Goal: Task Accomplishment & Management: Manage account settings

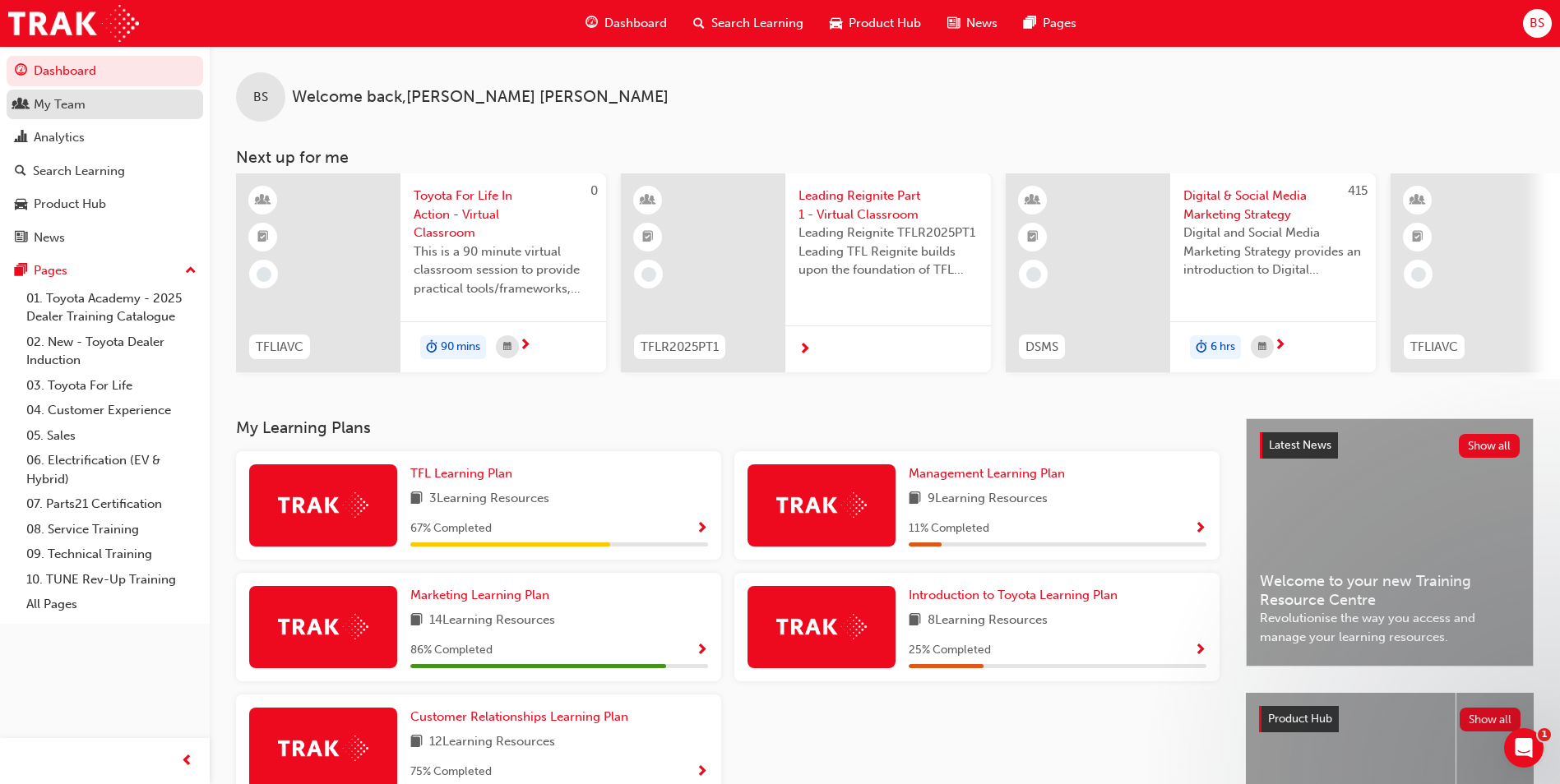
click at [97, 105] on div "My Team" at bounding box center [105, 105] width 180 height 21
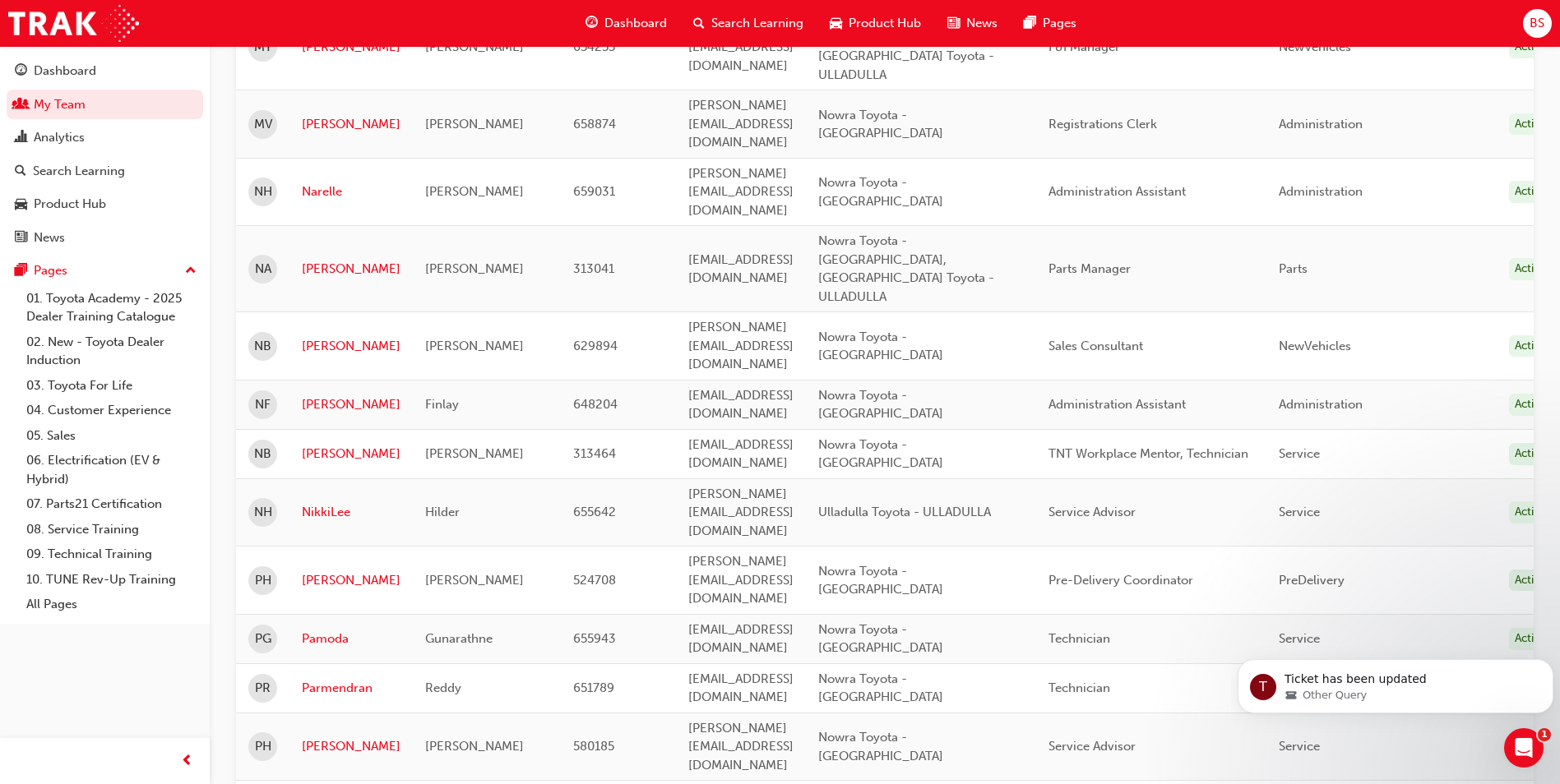
scroll to position [1736, 0]
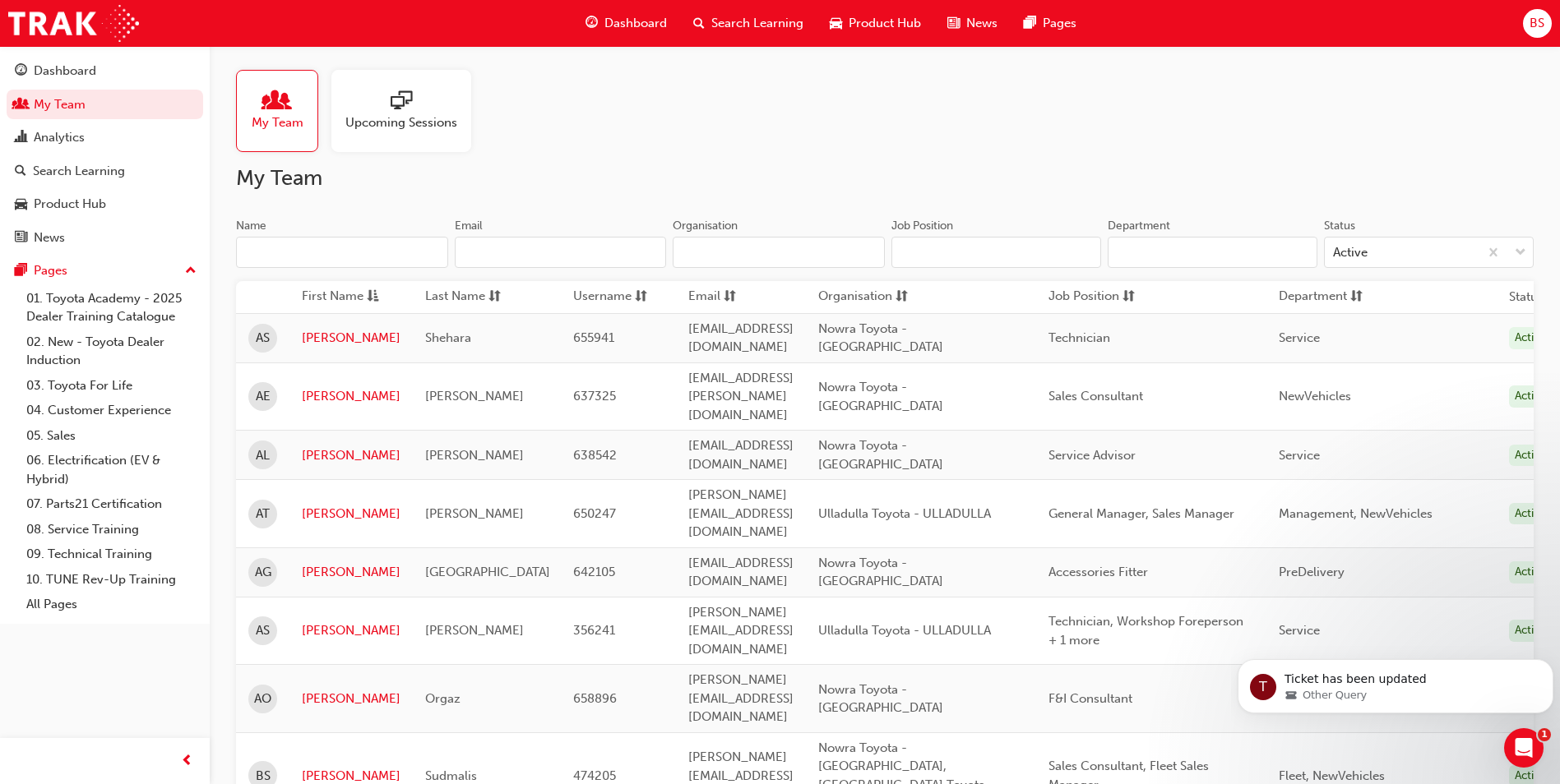
scroll to position [0, 0]
click at [322, 624] on link "[PERSON_NAME]" at bounding box center [350, 633] width 98 height 19
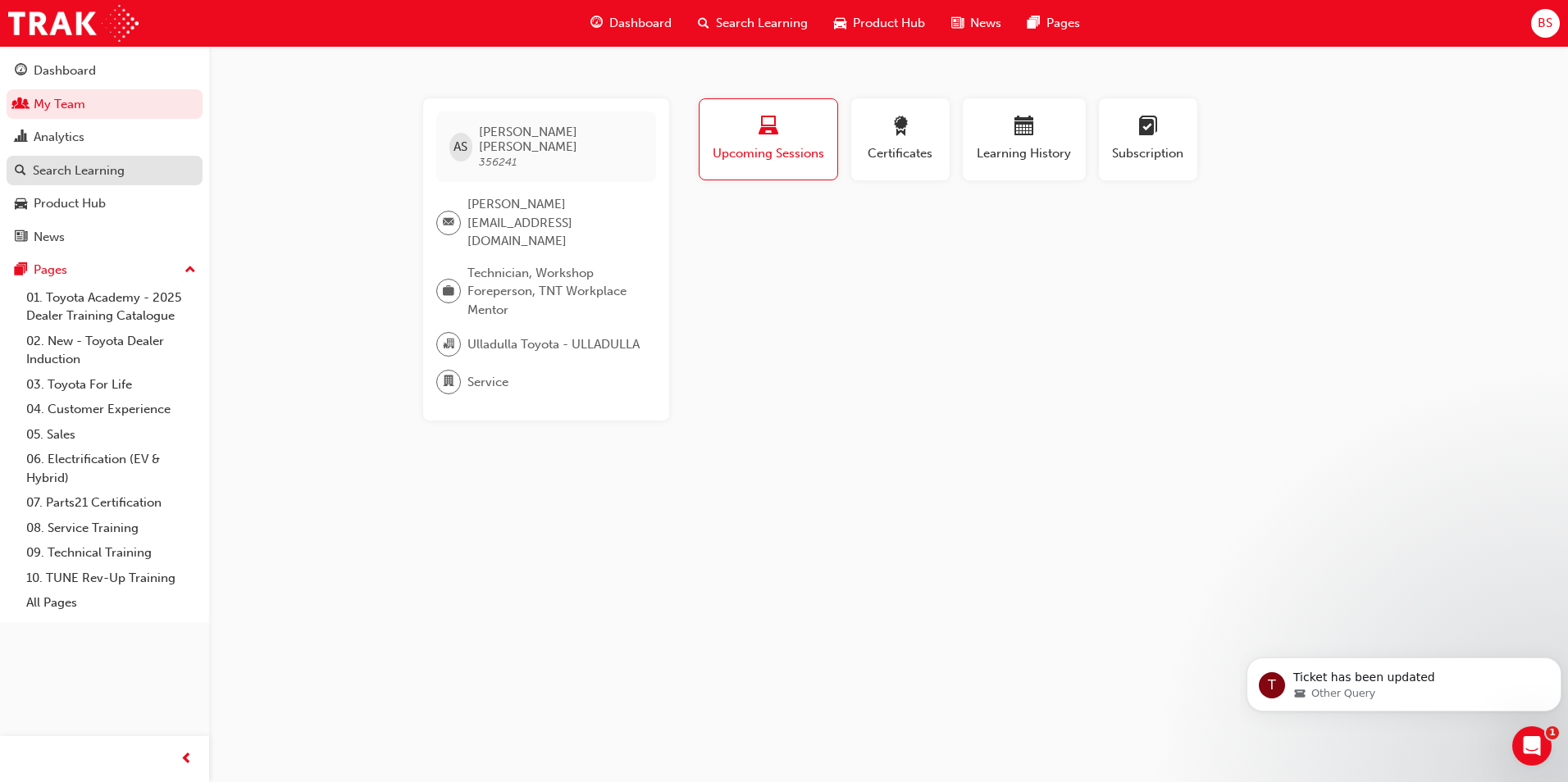
click at [72, 166] on div "Search Learning" at bounding box center [78, 171] width 92 height 19
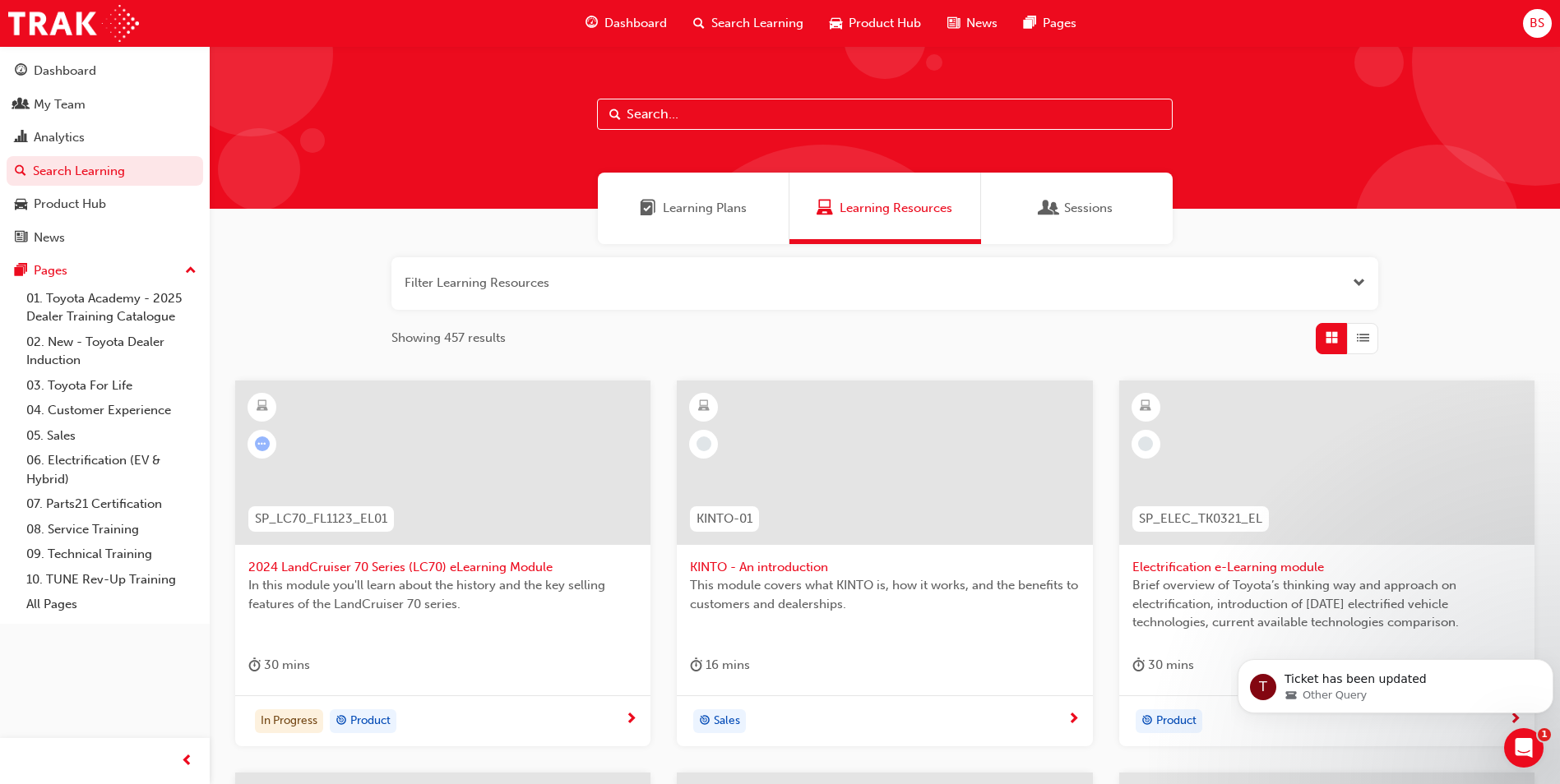
click at [502, 292] on button "button" at bounding box center [885, 283] width 987 height 52
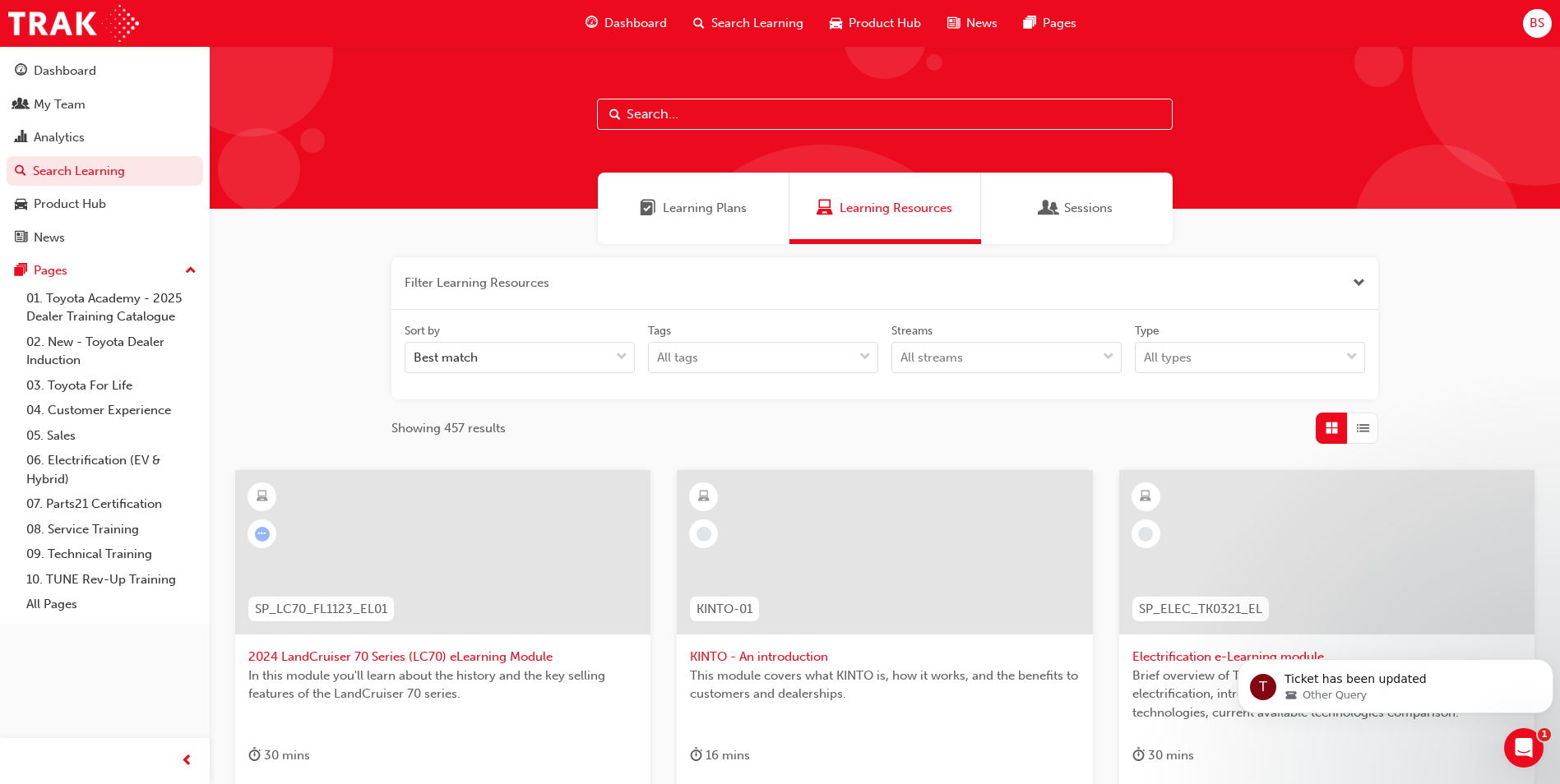
click at [719, 121] on input "text" at bounding box center [885, 114] width 576 height 32
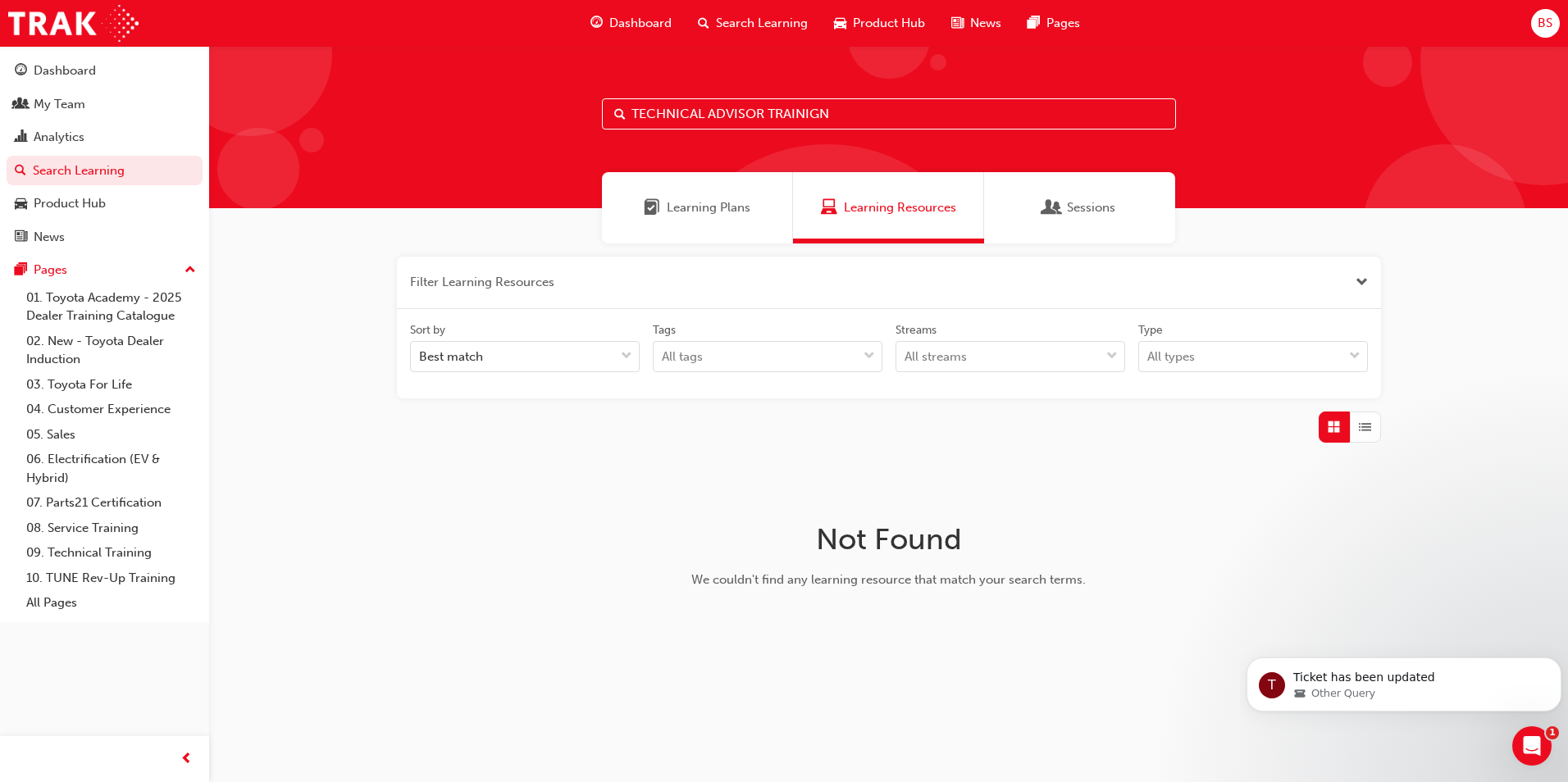
click at [847, 103] on input "TECHNICAL ADVISOR TRAINIGN" at bounding box center [889, 113] width 574 height 31
drag, startPoint x: 846, startPoint y: 113, endPoint x: 715, endPoint y: 108, distance: 131.1
click at [715, 108] on input "TECHNICAL ADVISOR TRAINIGN" at bounding box center [889, 113] width 574 height 31
type input "TECHNICAL"
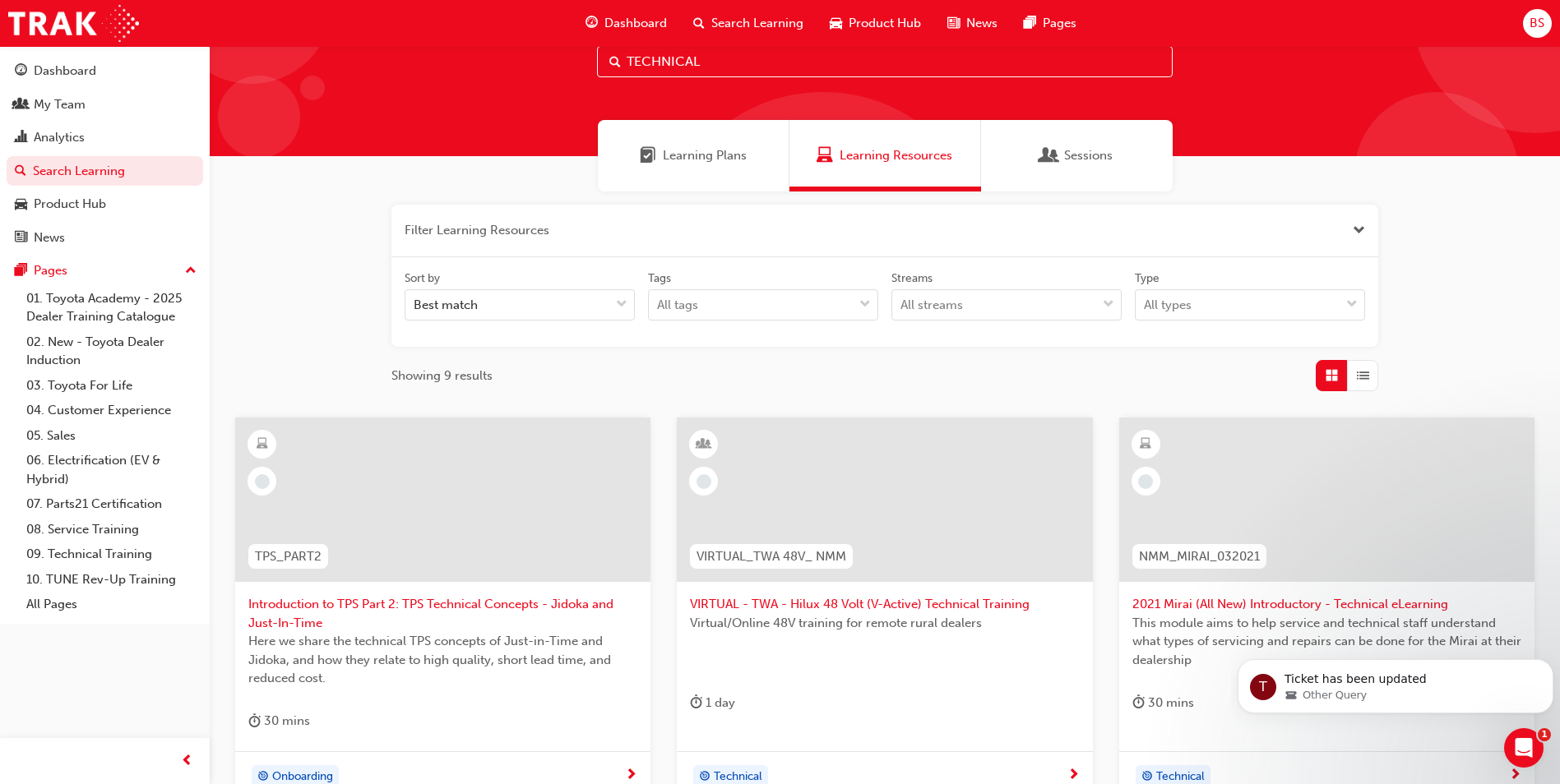
scroll to position [82, 0]
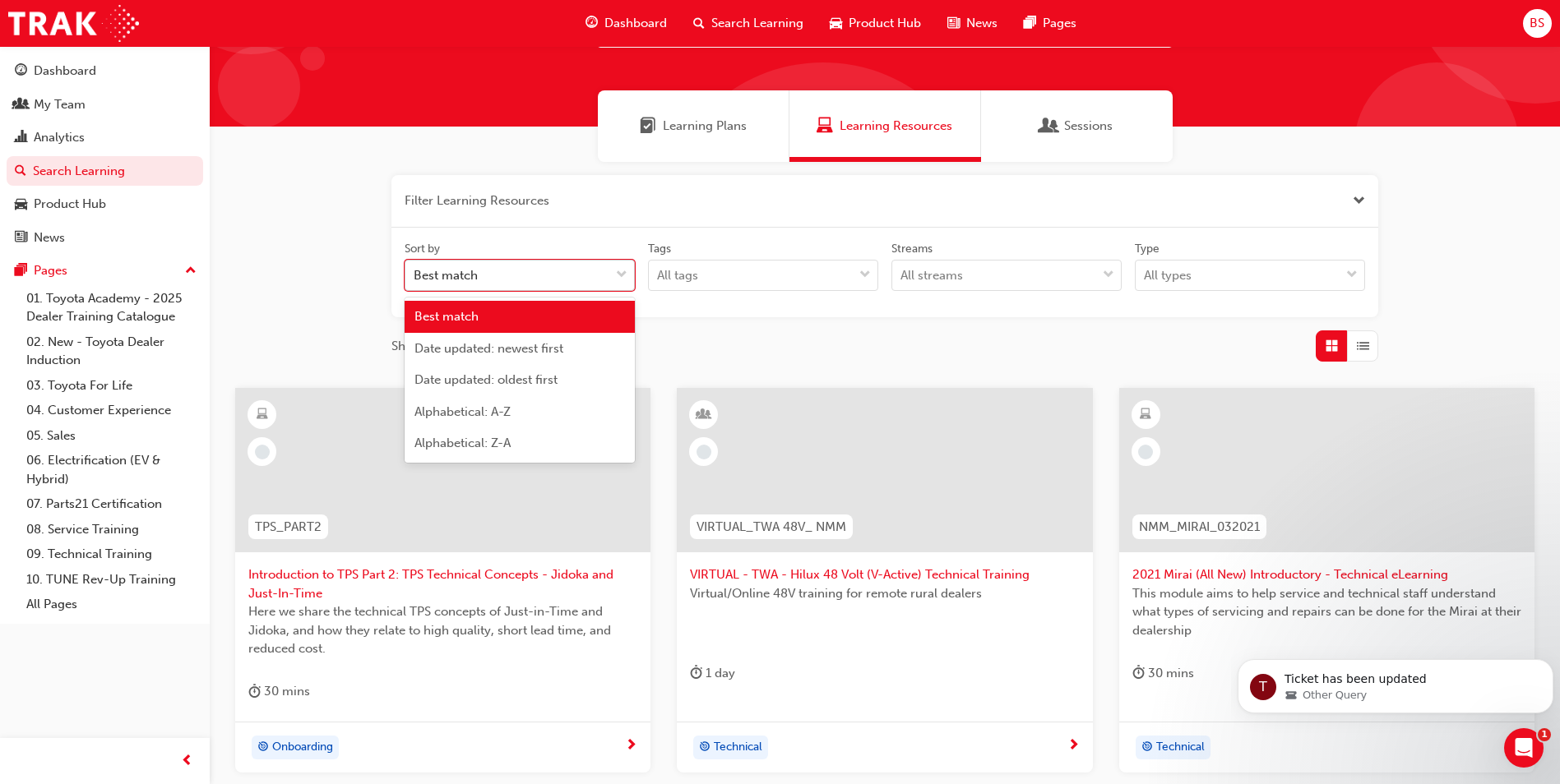
click at [623, 275] on span "down-icon" at bounding box center [622, 275] width 12 height 22
click at [415, 275] on input "Sort by option Best match focused, 1 of 5. 5 results available. Use Up and Down…" at bounding box center [414, 274] width 2 height 14
click at [623, 275] on span "down-icon" at bounding box center [622, 275] width 12 height 22
click at [415, 275] on input "Sort by option Best match focused, 1 of 5. 5 results available. Use Up and Down…" at bounding box center [414, 274] width 2 height 14
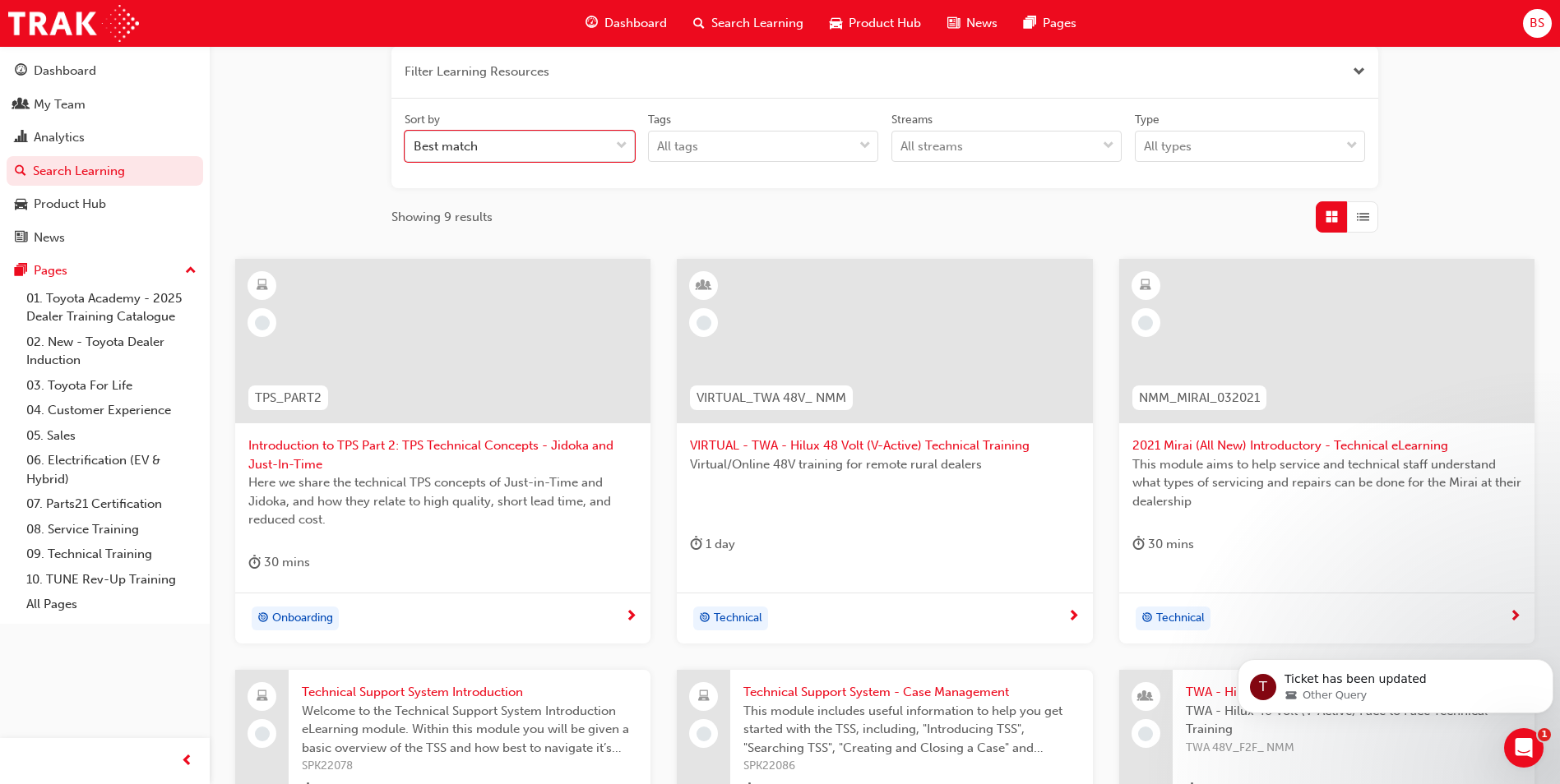
scroll to position [411, 0]
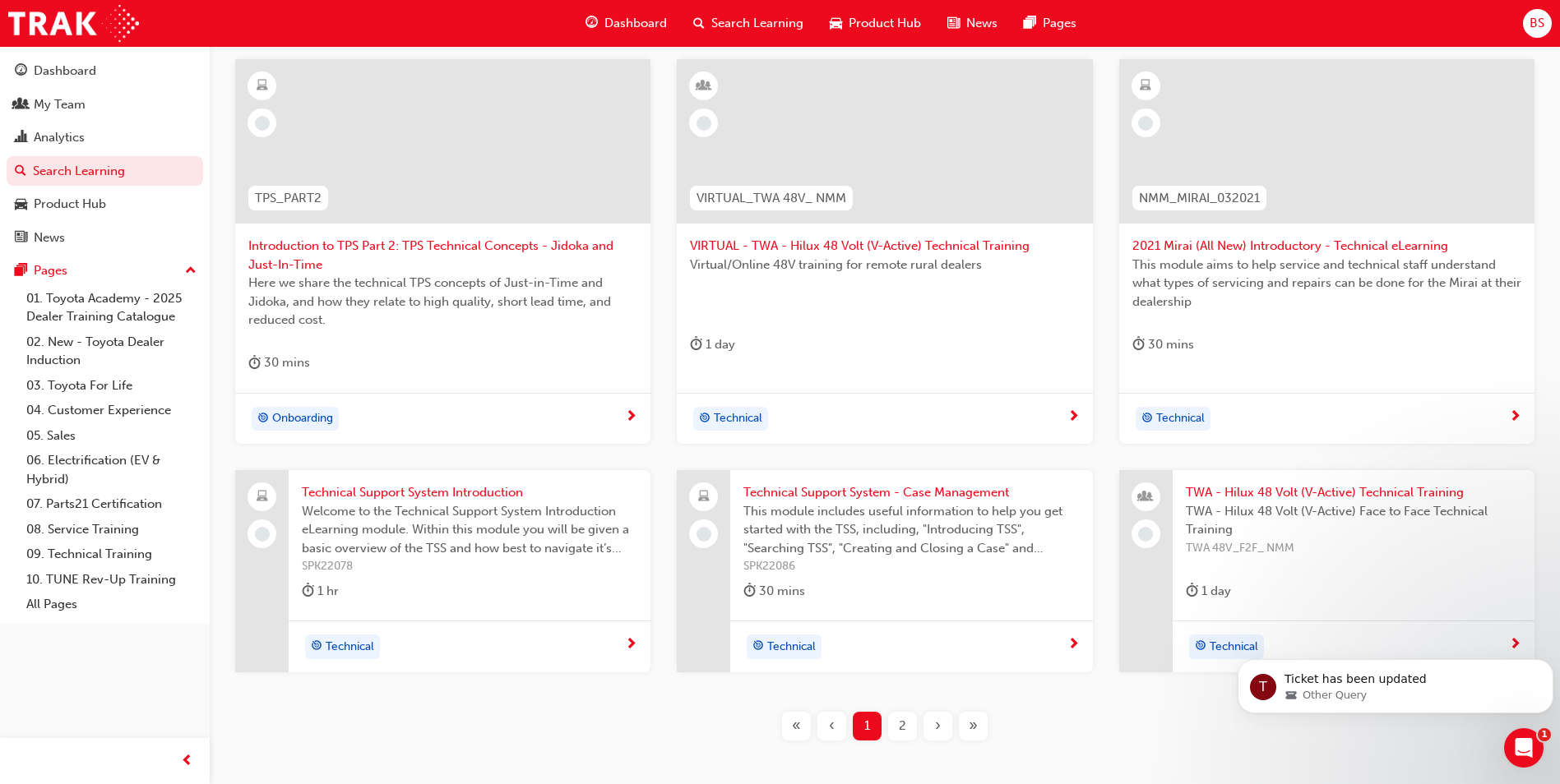
click at [900, 726] on span "2" at bounding box center [902, 726] width 7 height 19
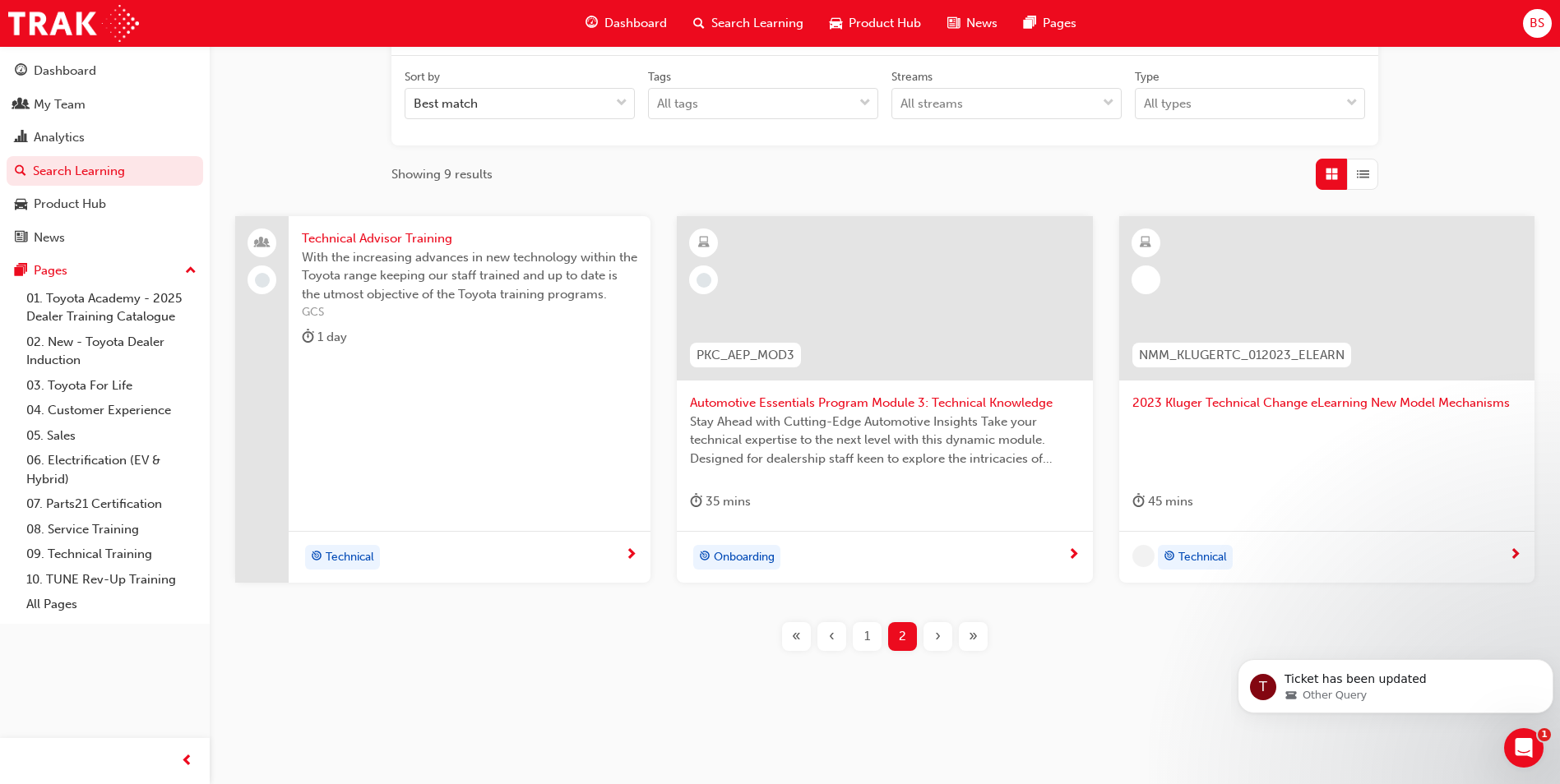
scroll to position [254, 0]
click at [392, 241] on span "Technical Advisor Training" at bounding box center [469, 238] width 336 height 19
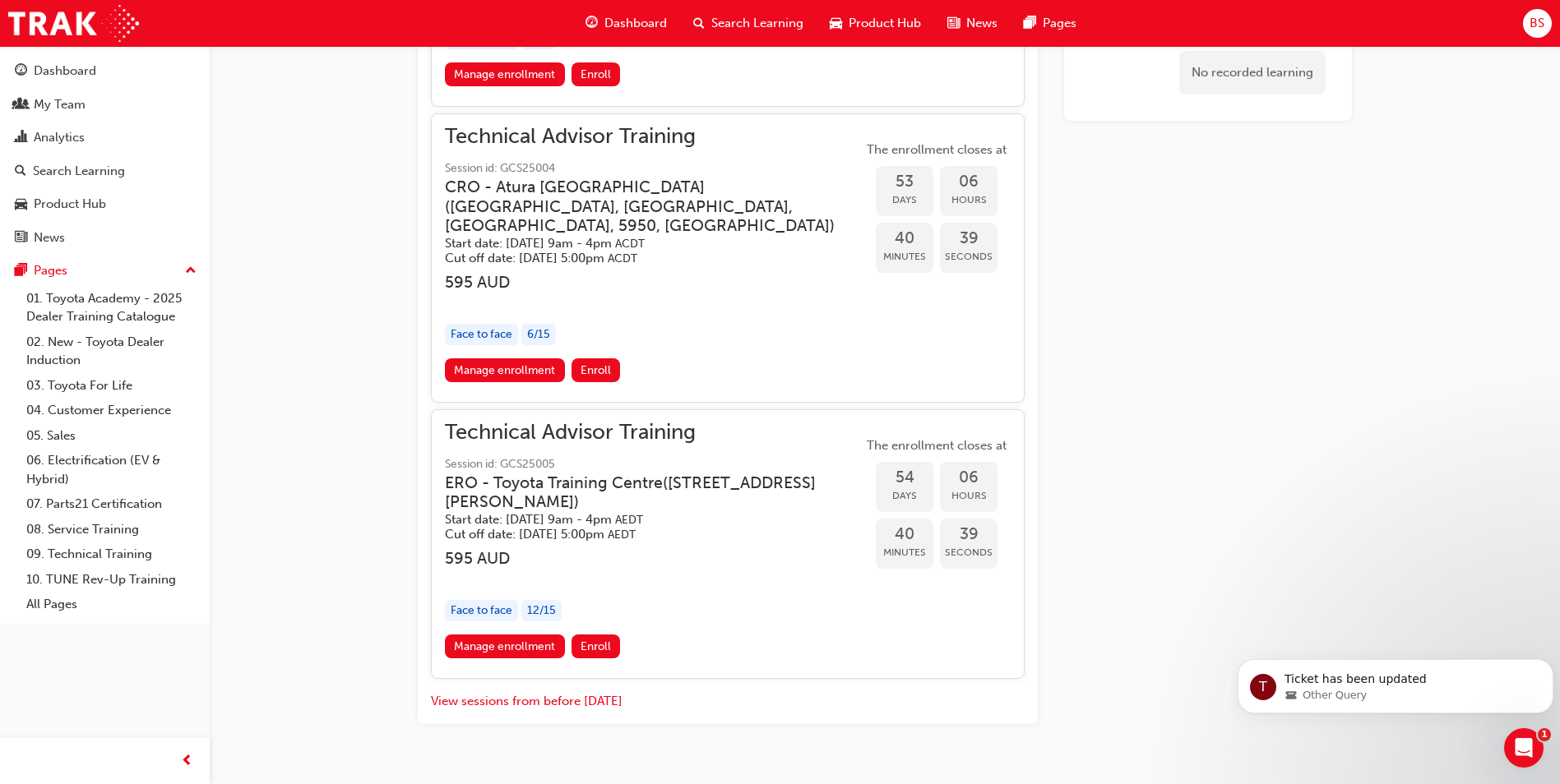
scroll to position [2109, 0]
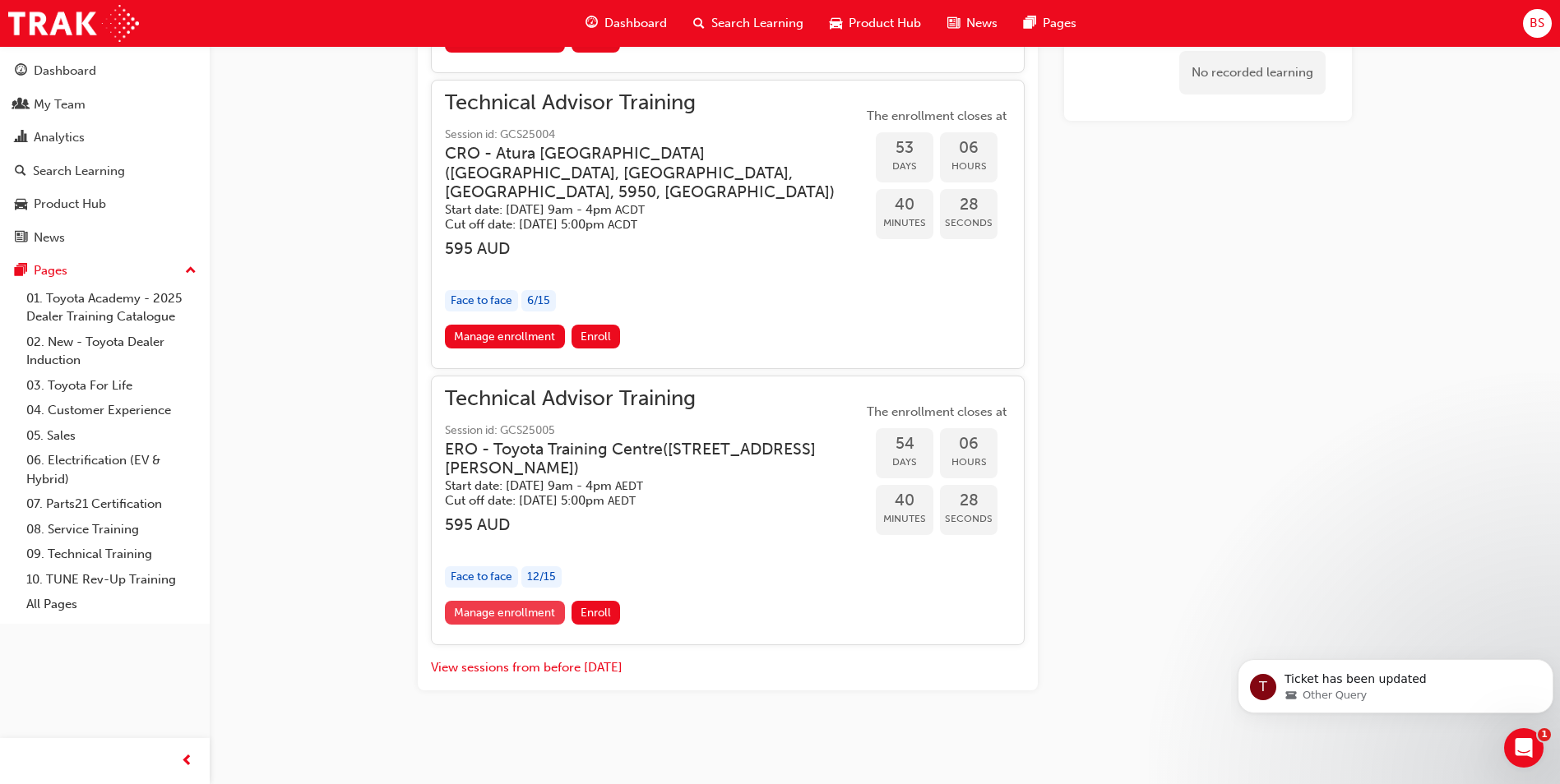
click at [523, 613] on link "Manage enrollment" at bounding box center [504, 613] width 120 height 23
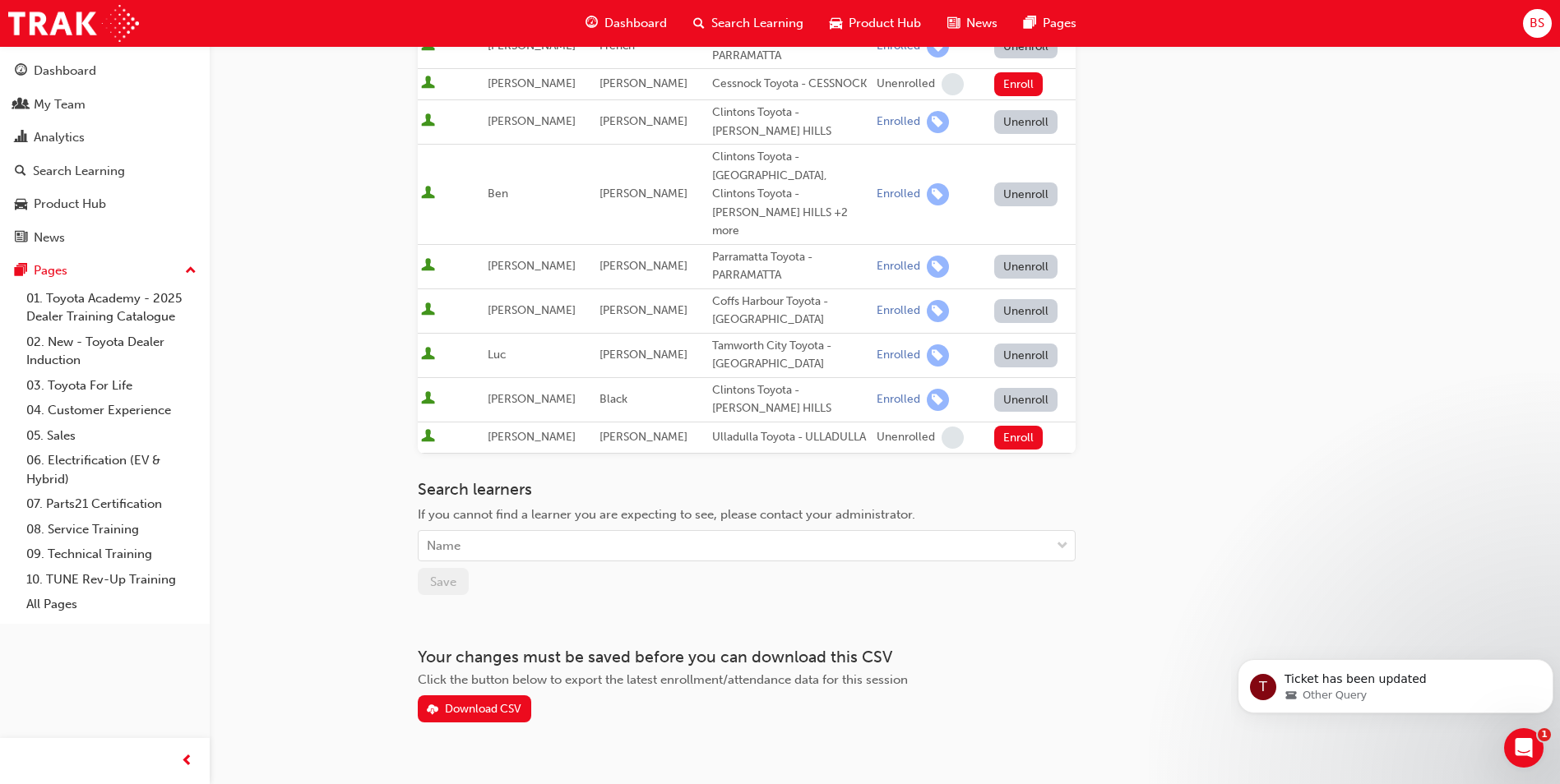
scroll to position [515, 0]
click at [542, 531] on div "Name" at bounding box center [734, 546] width 632 height 29
type input "A"
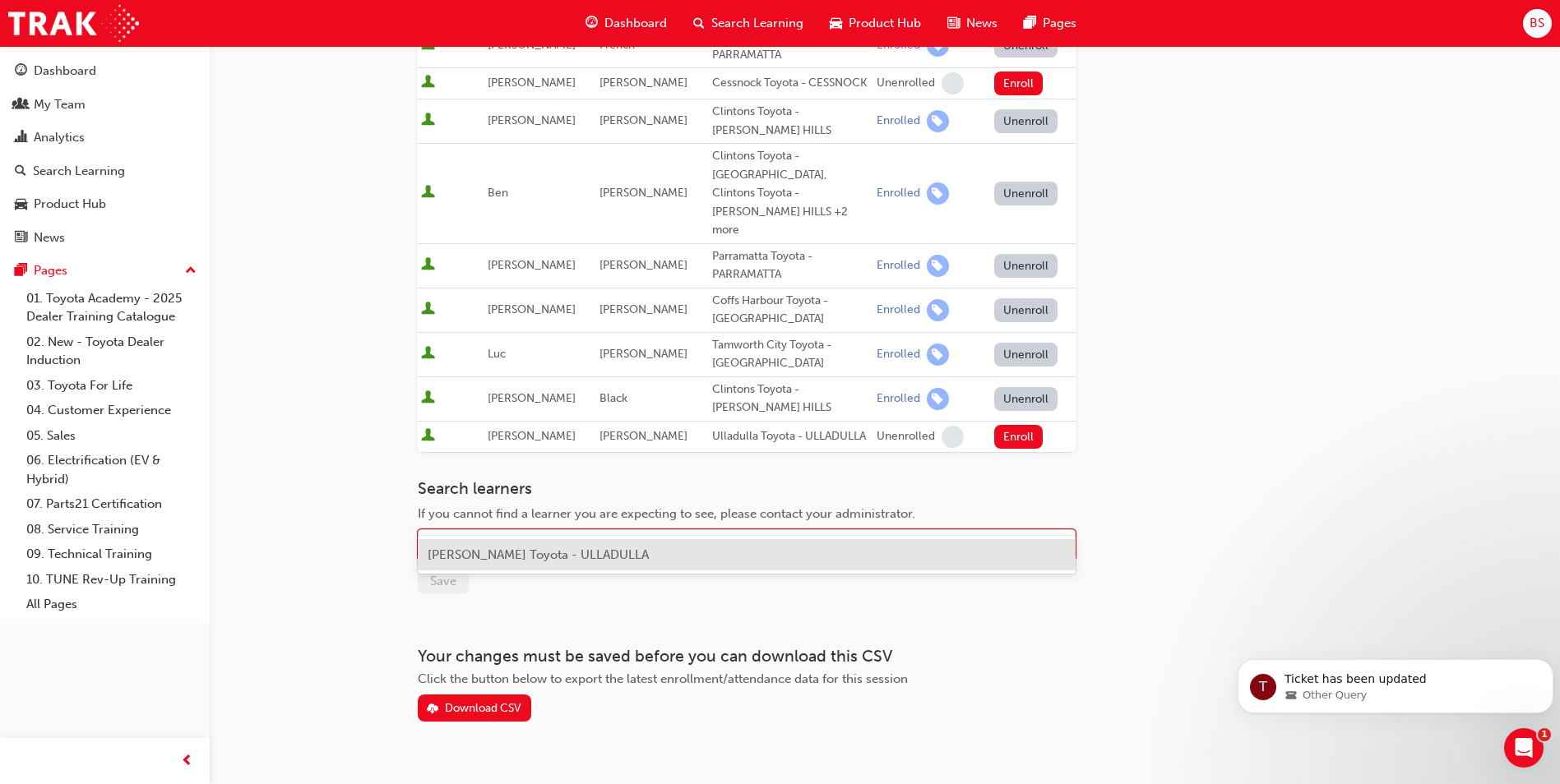
type input "SING"
click at [637, 548] on span "Anthony Singleton - Ulladulla Toyota - ULLADULLA" at bounding box center [538, 555] width 221 height 14
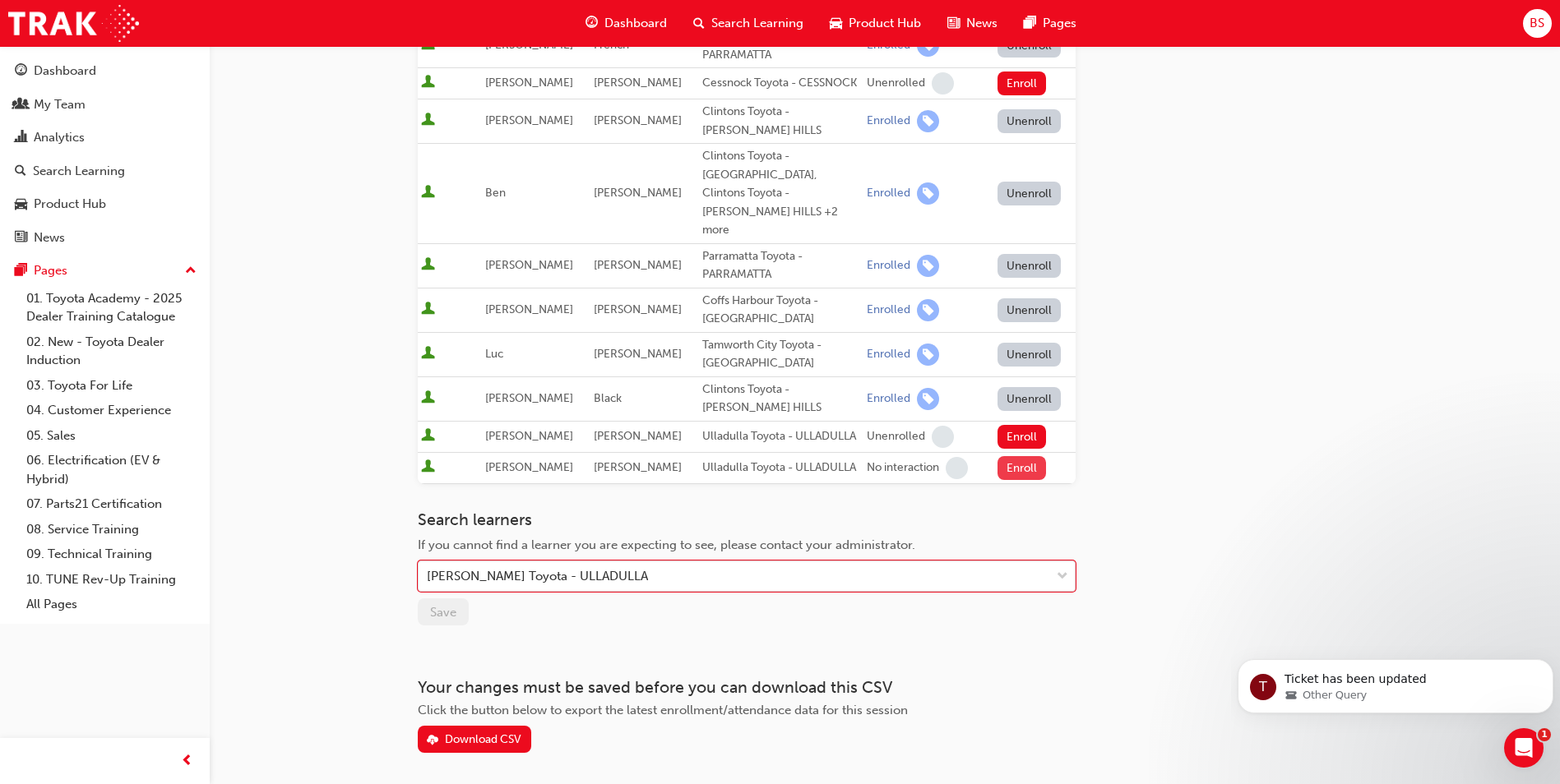
click at [1009, 457] on button "Enroll" at bounding box center [1021, 468] width 50 height 23
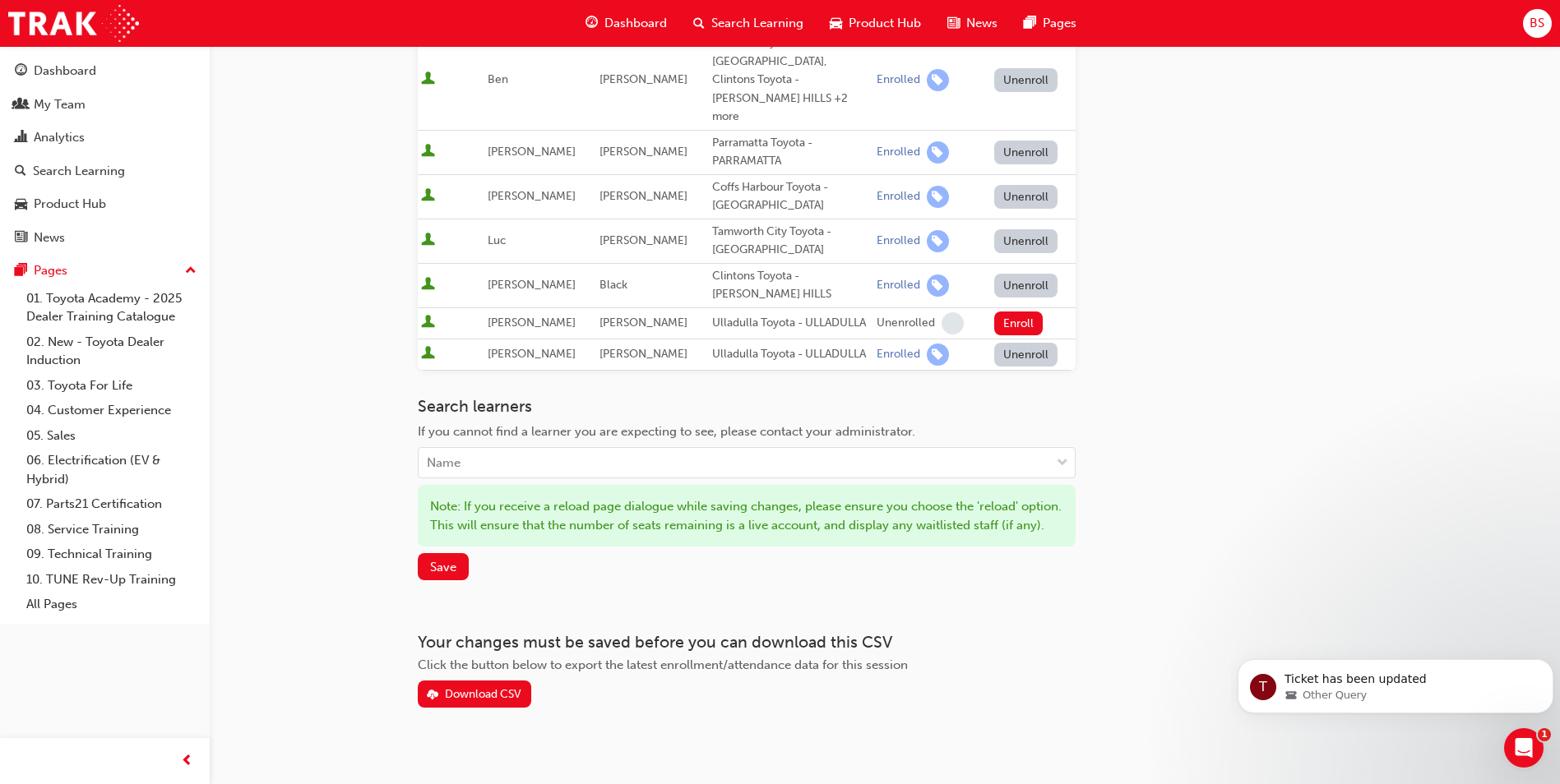
scroll to position [633, 0]
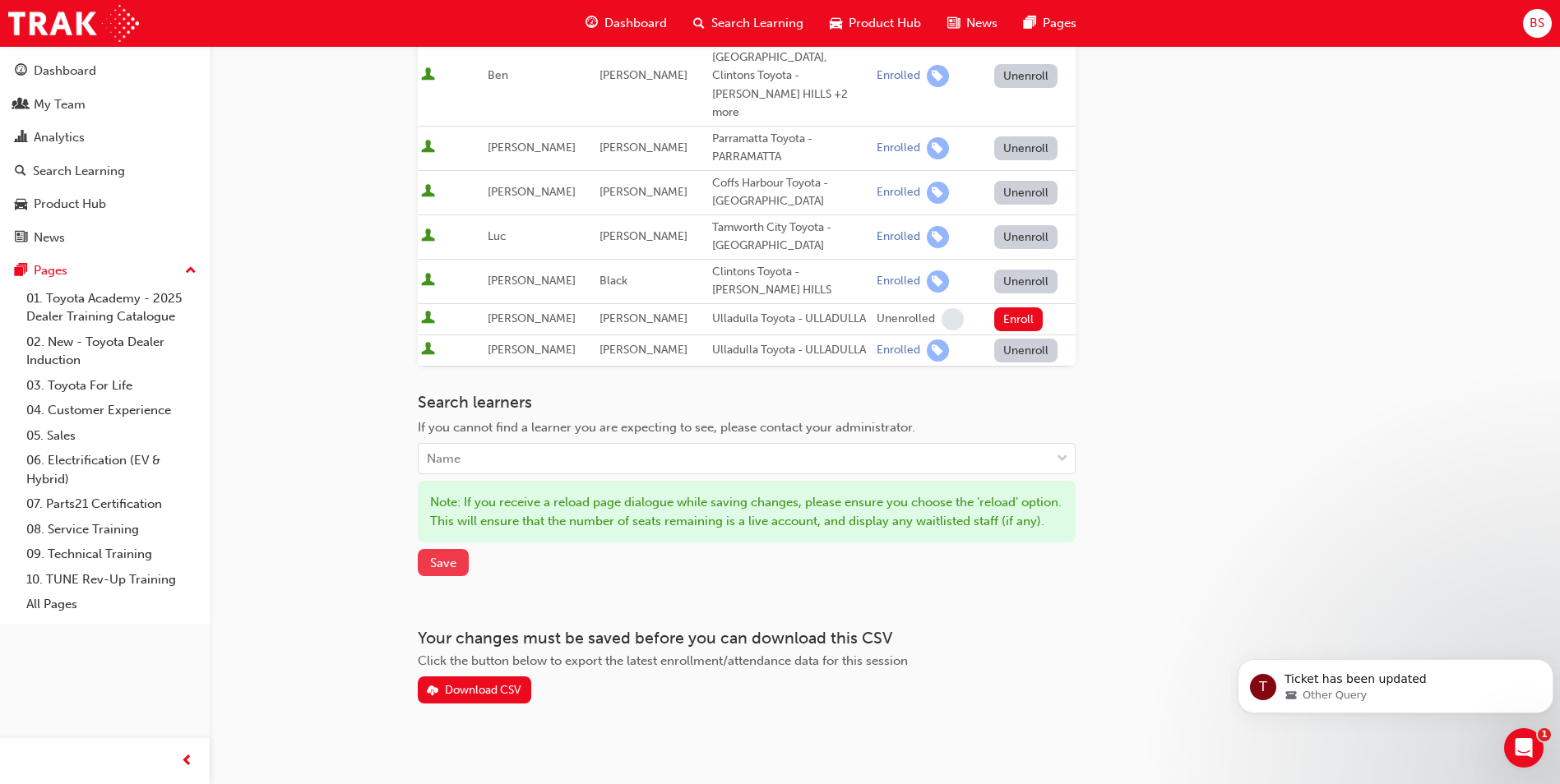
click at [432, 556] on span "Save" at bounding box center [443, 563] width 26 height 14
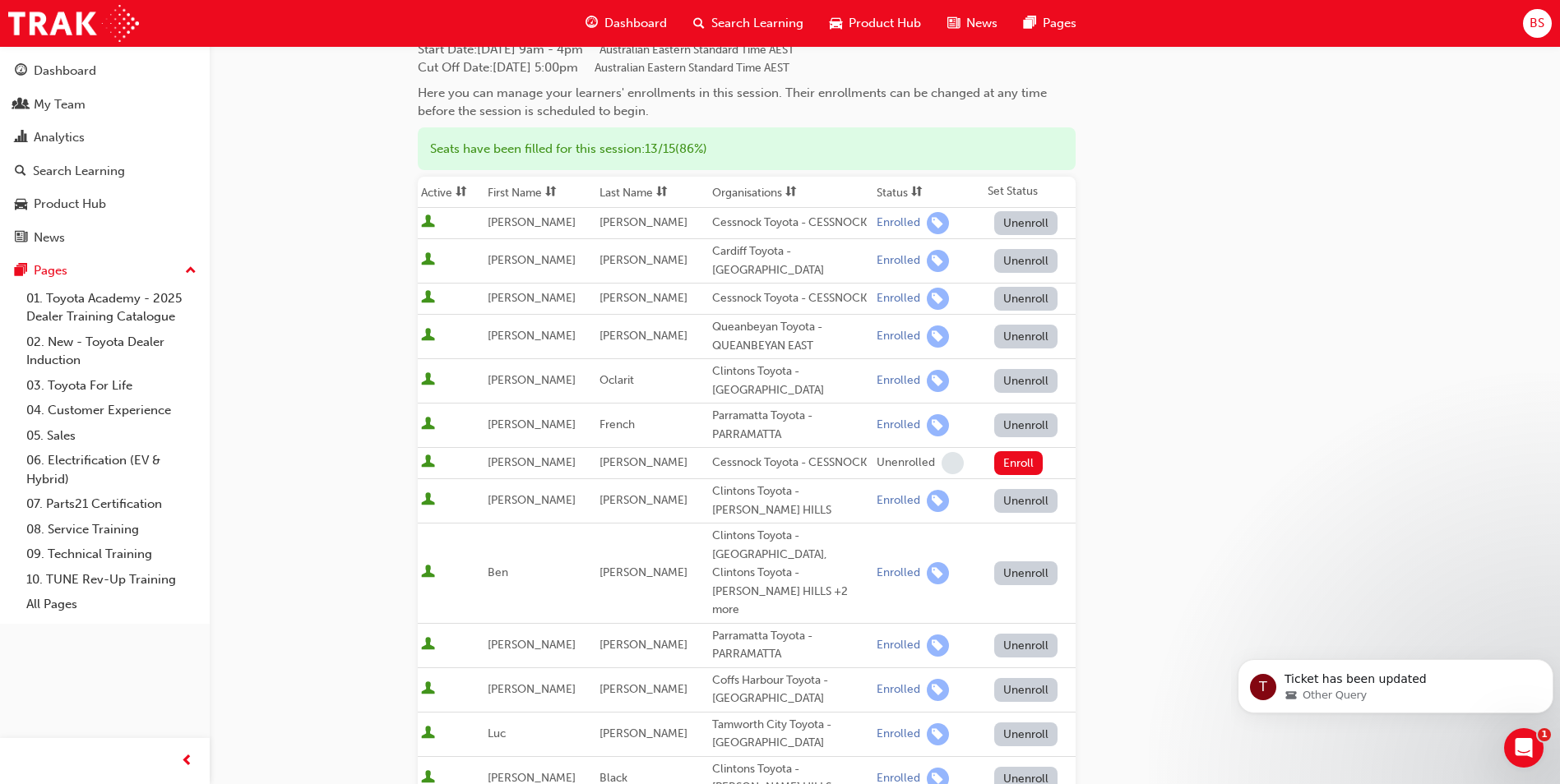
scroll to position [0, 0]
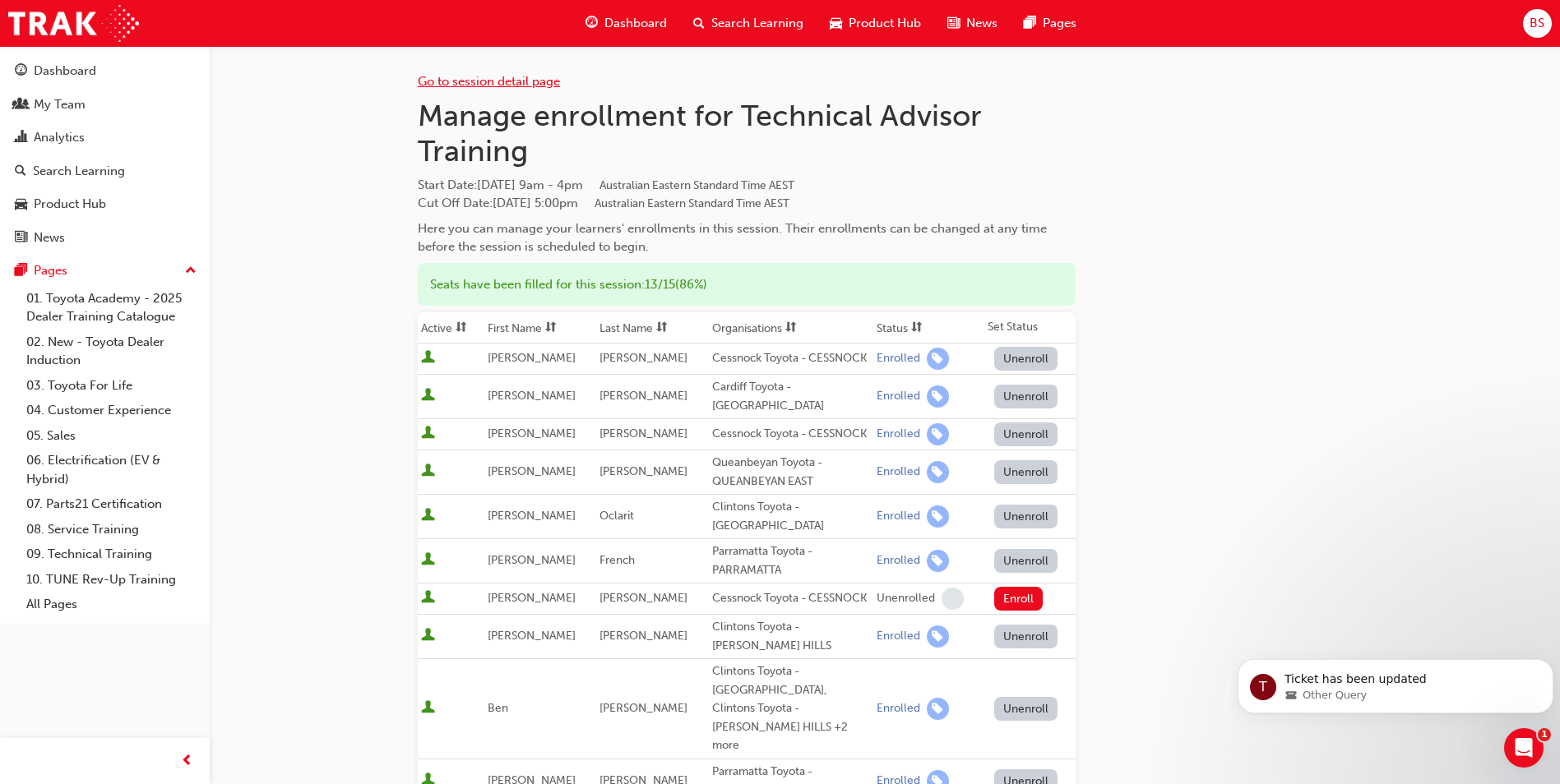
click at [504, 76] on link "Go to session detail page" at bounding box center [489, 81] width 143 height 14
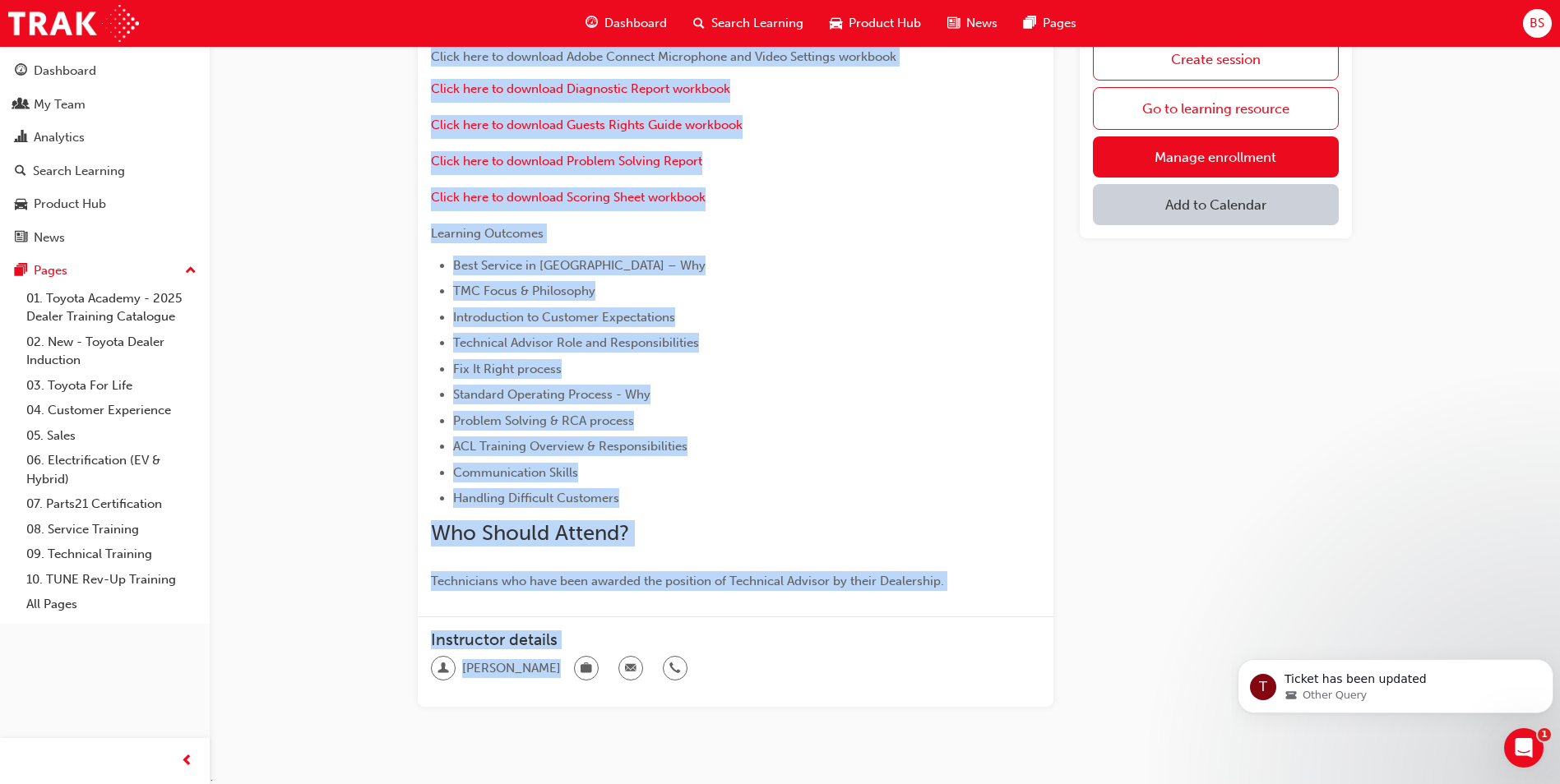
scroll to position [740, 0]
drag, startPoint x: 420, startPoint y: 87, endPoint x: 1000, endPoint y: 595, distance: 771.0
click at [1000, 595] on div "Technical Advisor Training Session Go back Overview 13 / 15 With the increasing…" at bounding box center [885, 51] width 987 height 1439
copy div "Technical Advisor Training Session Go back Overview 13 / 15 With the increasing…"
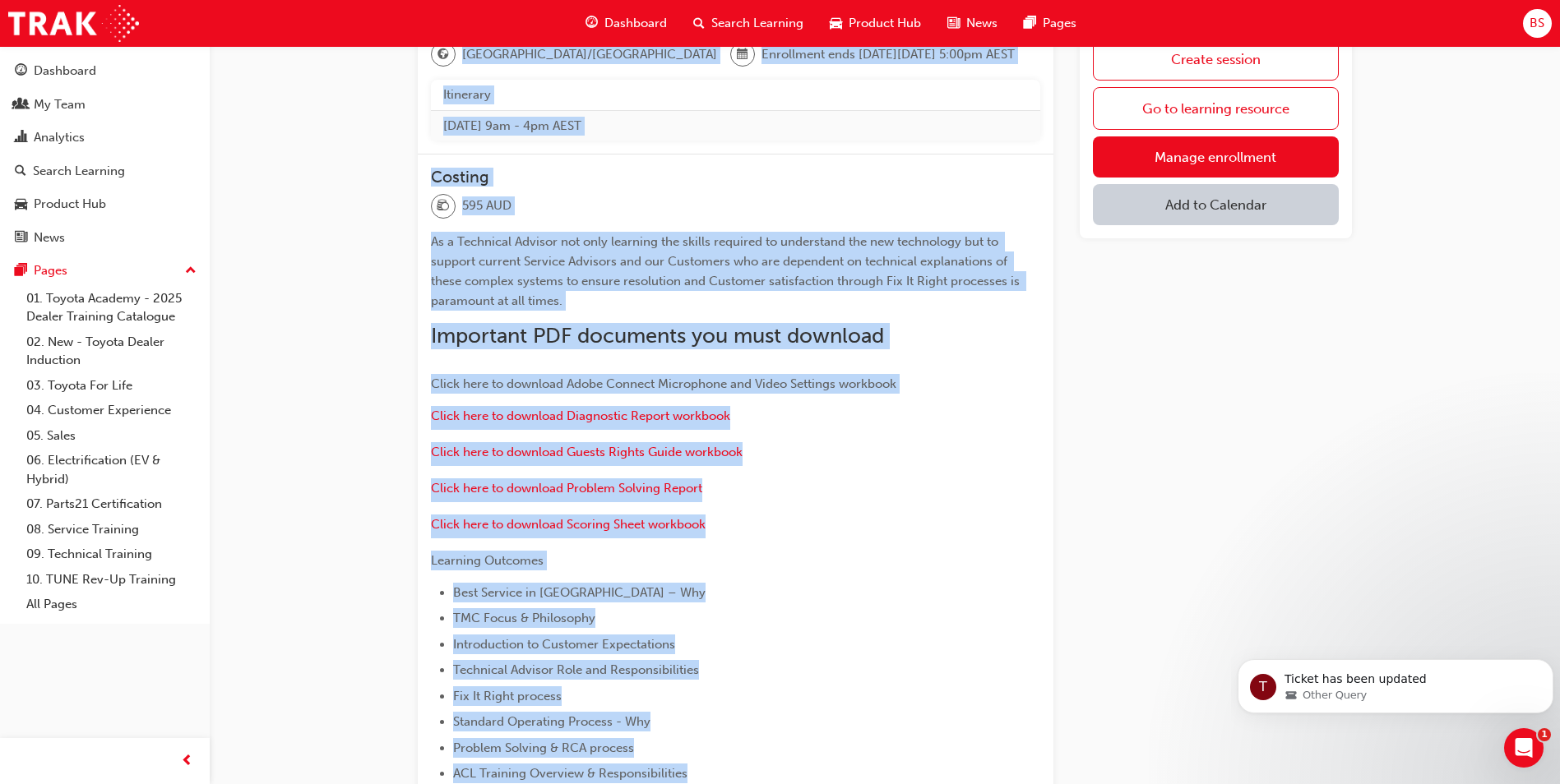
click at [822, 443] on p "Click here to download Guests Rights Guide workbook" at bounding box center [735, 454] width 609 height 23
click at [548, 385] on span "Click here to download Adobe Connect Microphone and Video Settings workbook" at bounding box center [664, 383] width 466 height 14
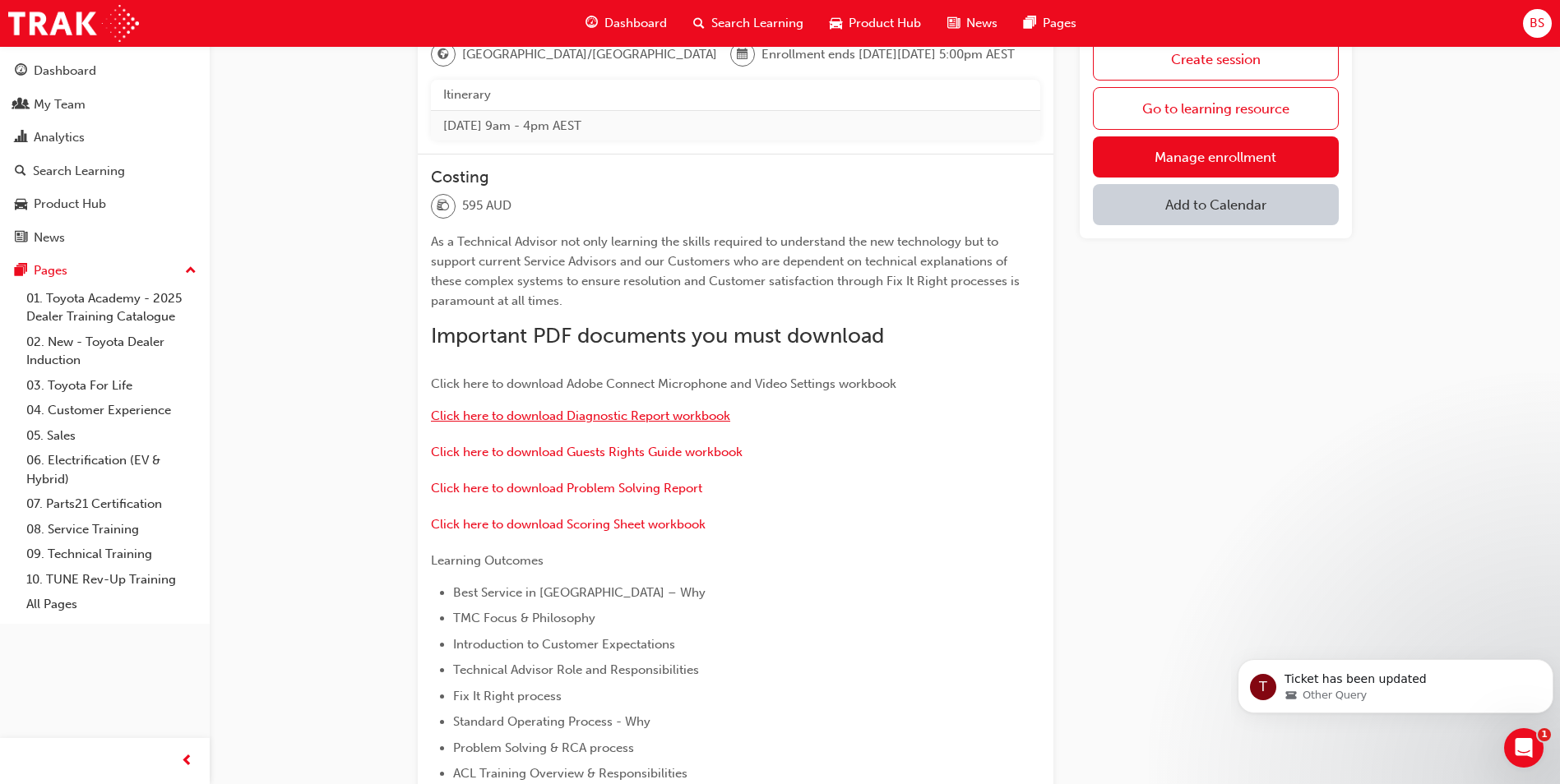
click at [568, 410] on span "Click here to download Diagnostic Report workbook" at bounding box center [581, 416] width 300 height 14
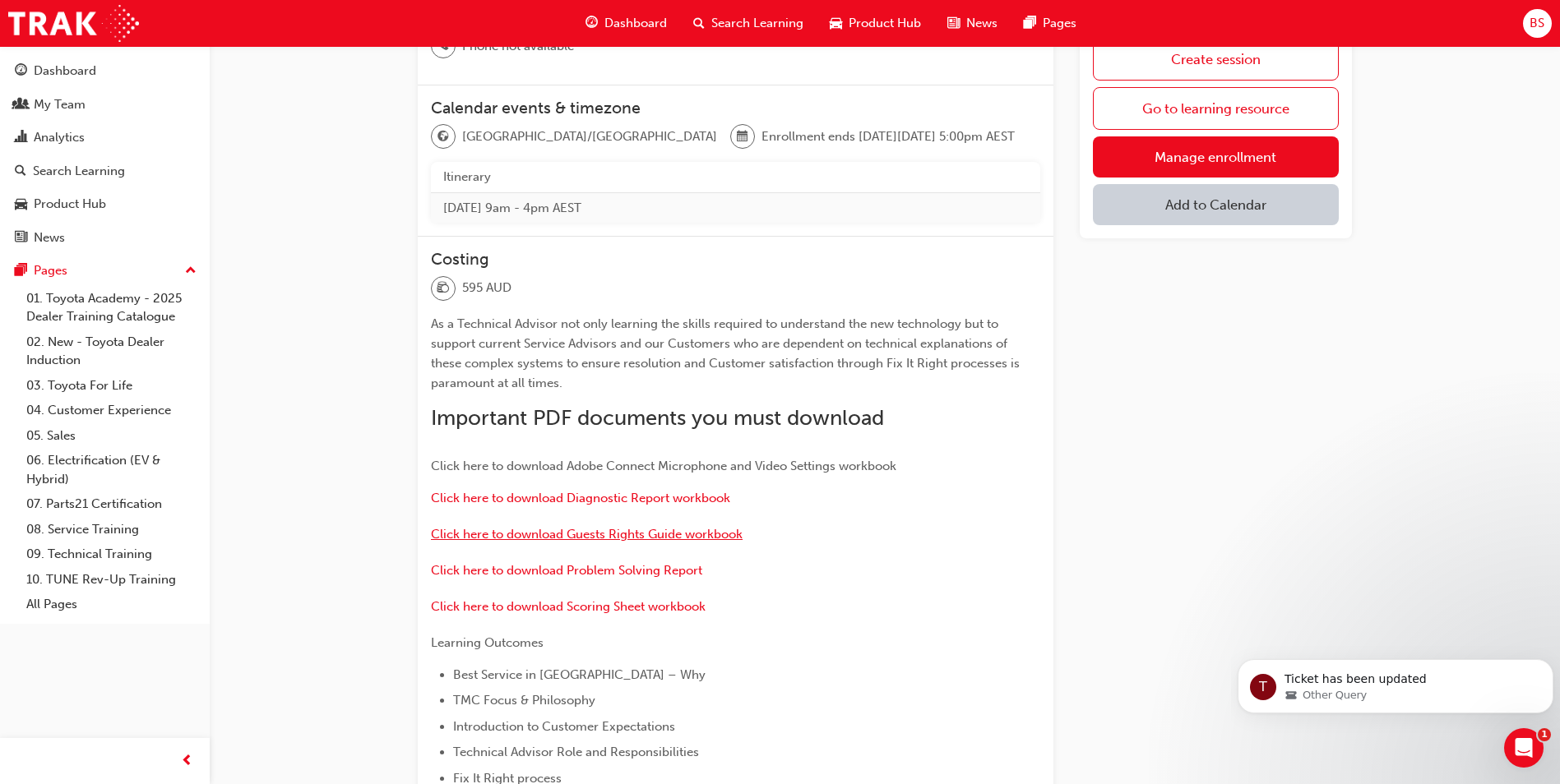
drag, startPoint x: 645, startPoint y: 532, endPoint x: 756, endPoint y: 534, distance: 111.0
click at [645, 532] on span "Click here to download Guests Rights Guide workbook" at bounding box center [586, 534] width 311 height 14
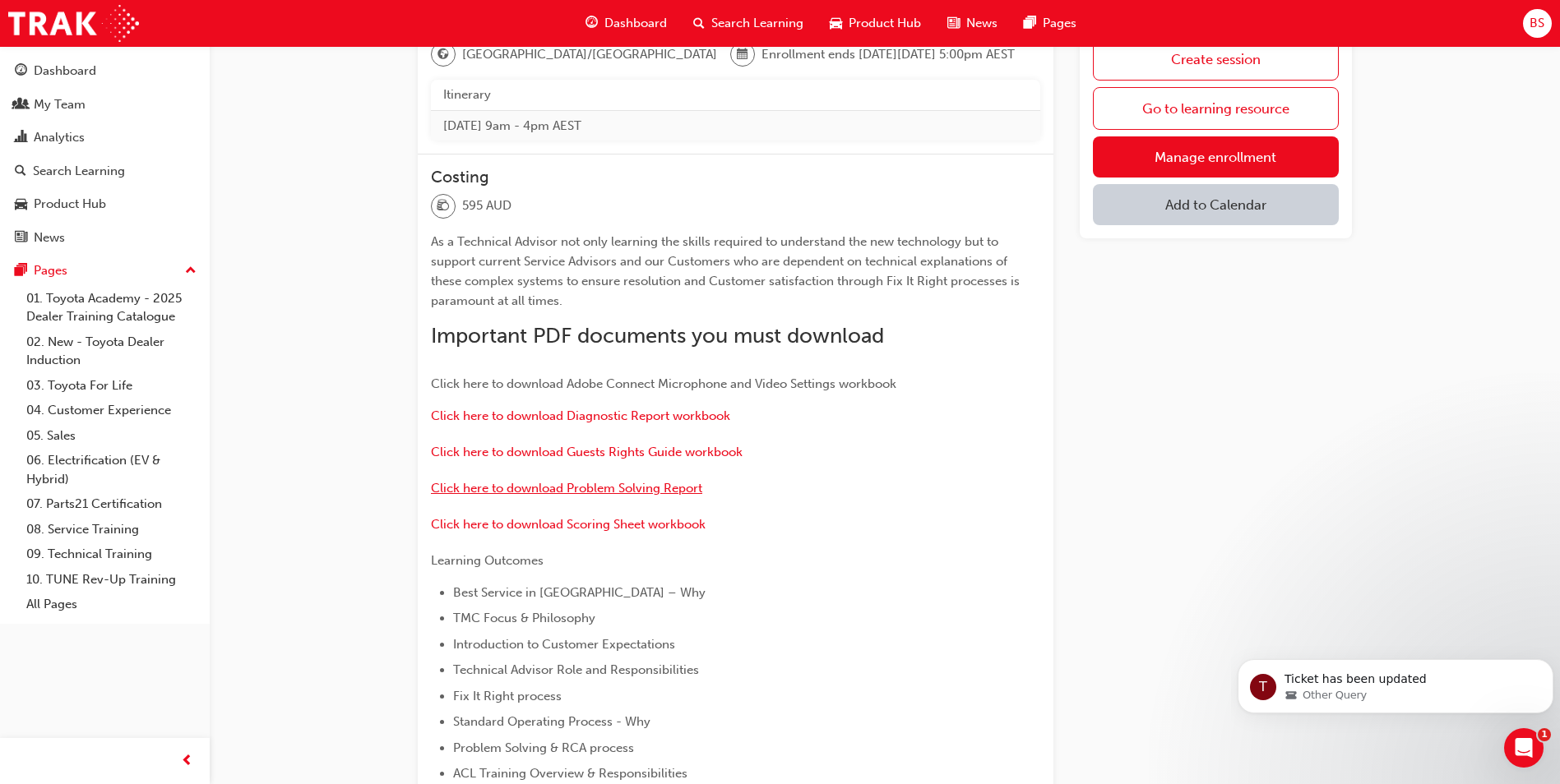
click at [584, 486] on span "Click here to download Problem Solving Report" at bounding box center [567, 488] width 272 height 14
click at [563, 521] on span "Click here to download Scoring Sheet workbook" at bounding box center [568, 524] width 274 height 14
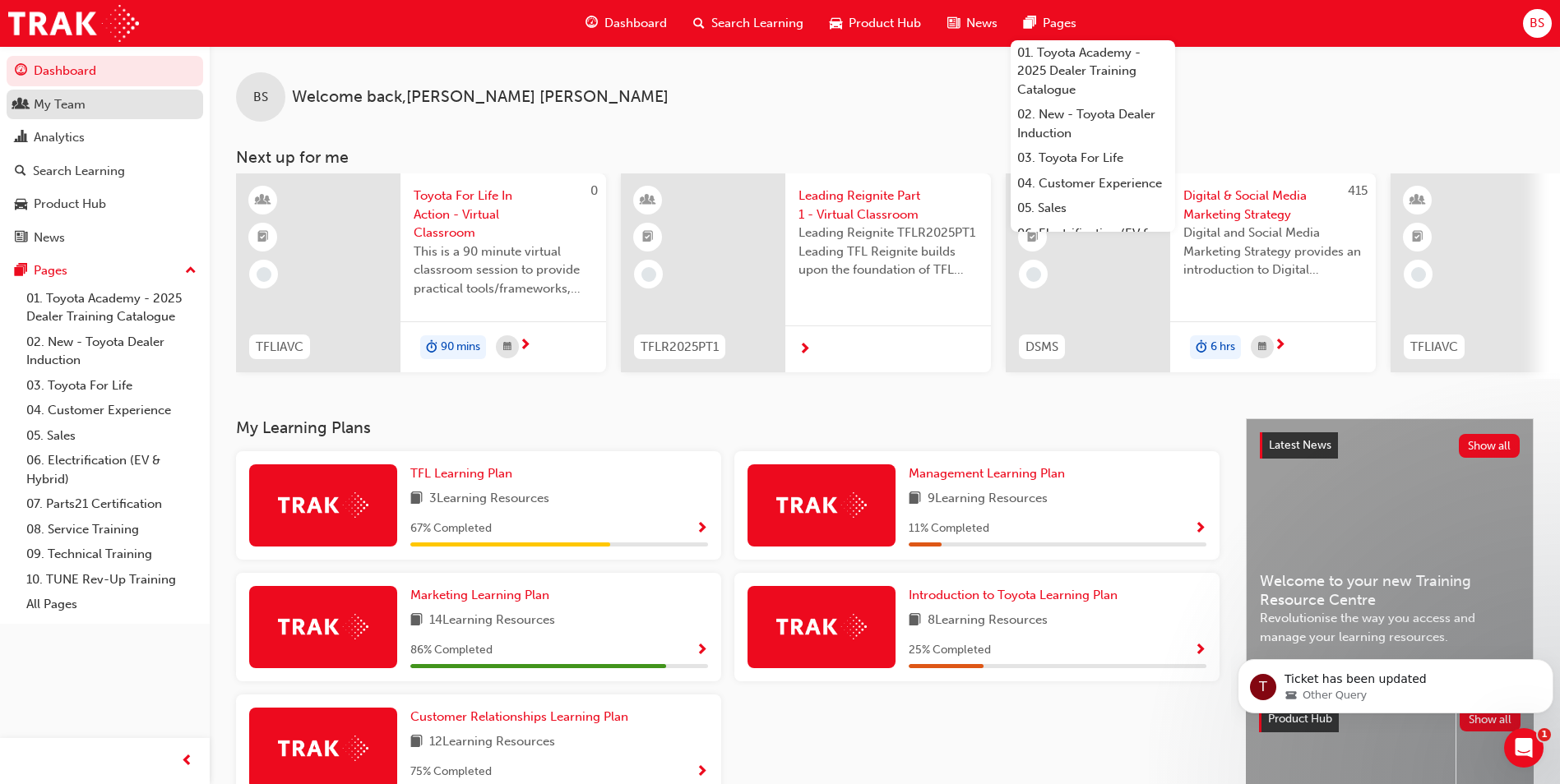
drag, startPoint x: 69, startPoint y: 108, endPoint x: 103, endPoint y: 118, distance: 35.4
click at [69, 108] on div "My Team" at bounding box center [59, 105] width 51 height 19
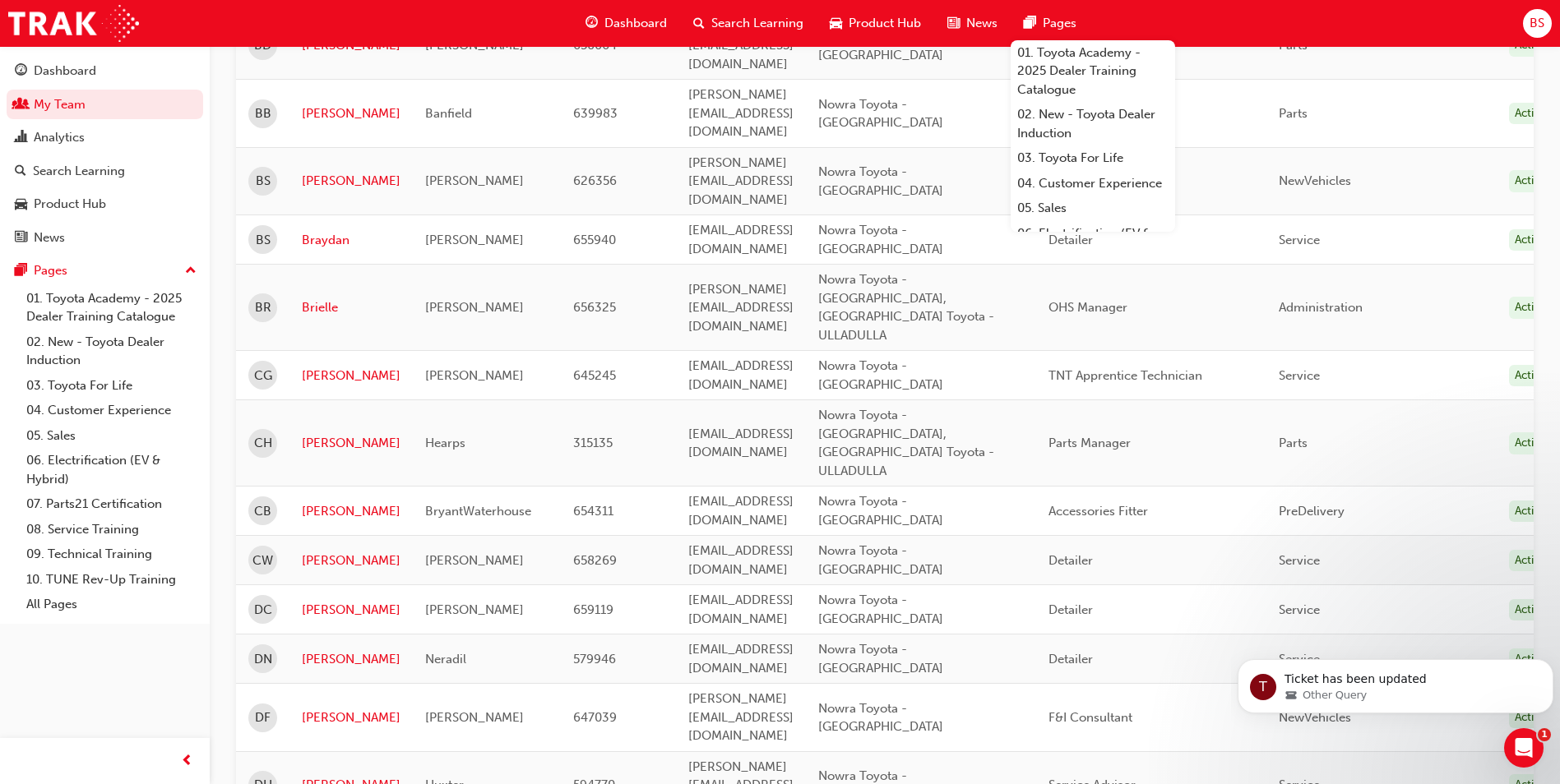
scroll to position [987, 0]
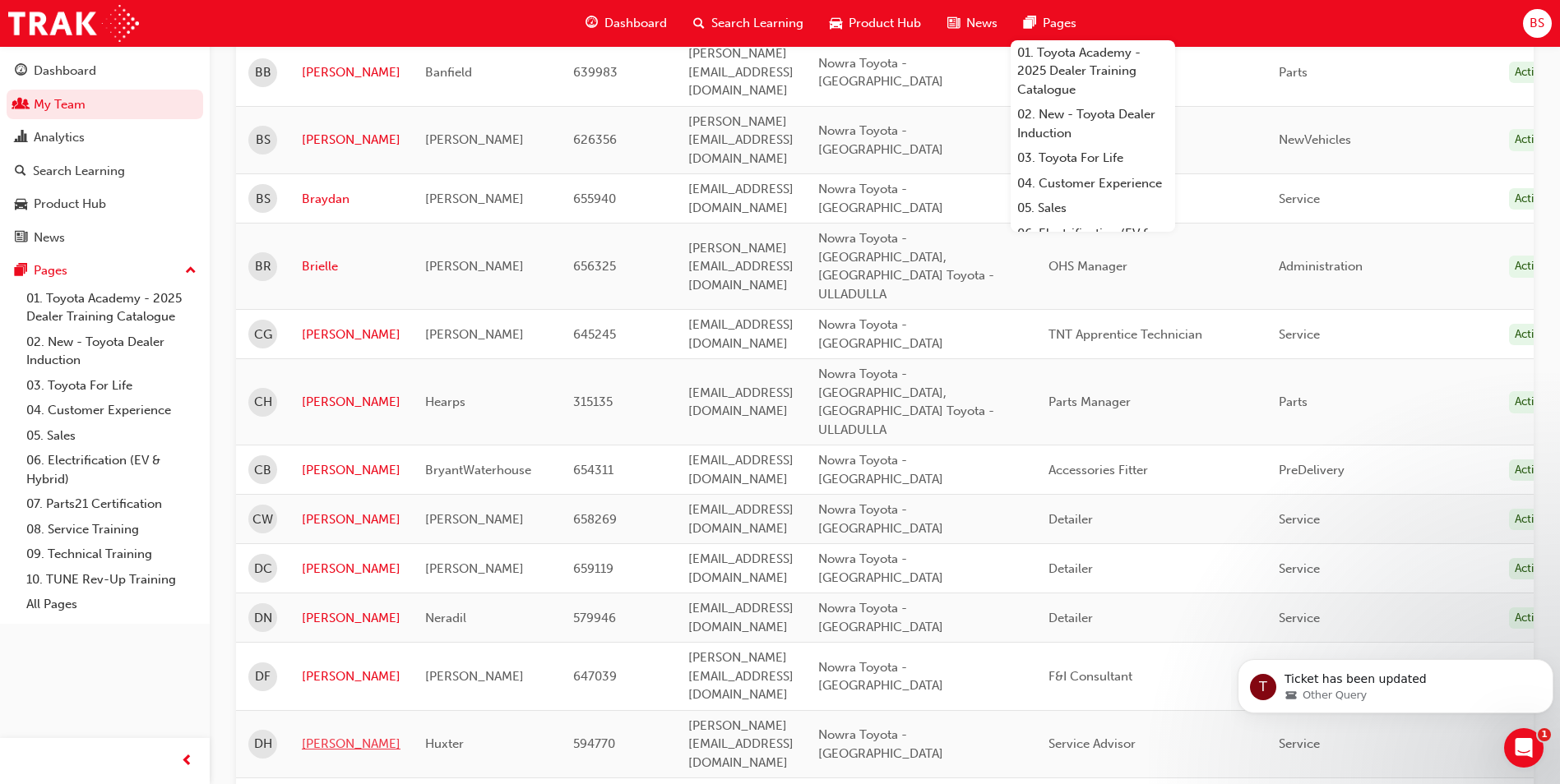
click at [324, 735] on link "[PERSON_NAME]" at bounding box center [350, 744] width 98 height 19
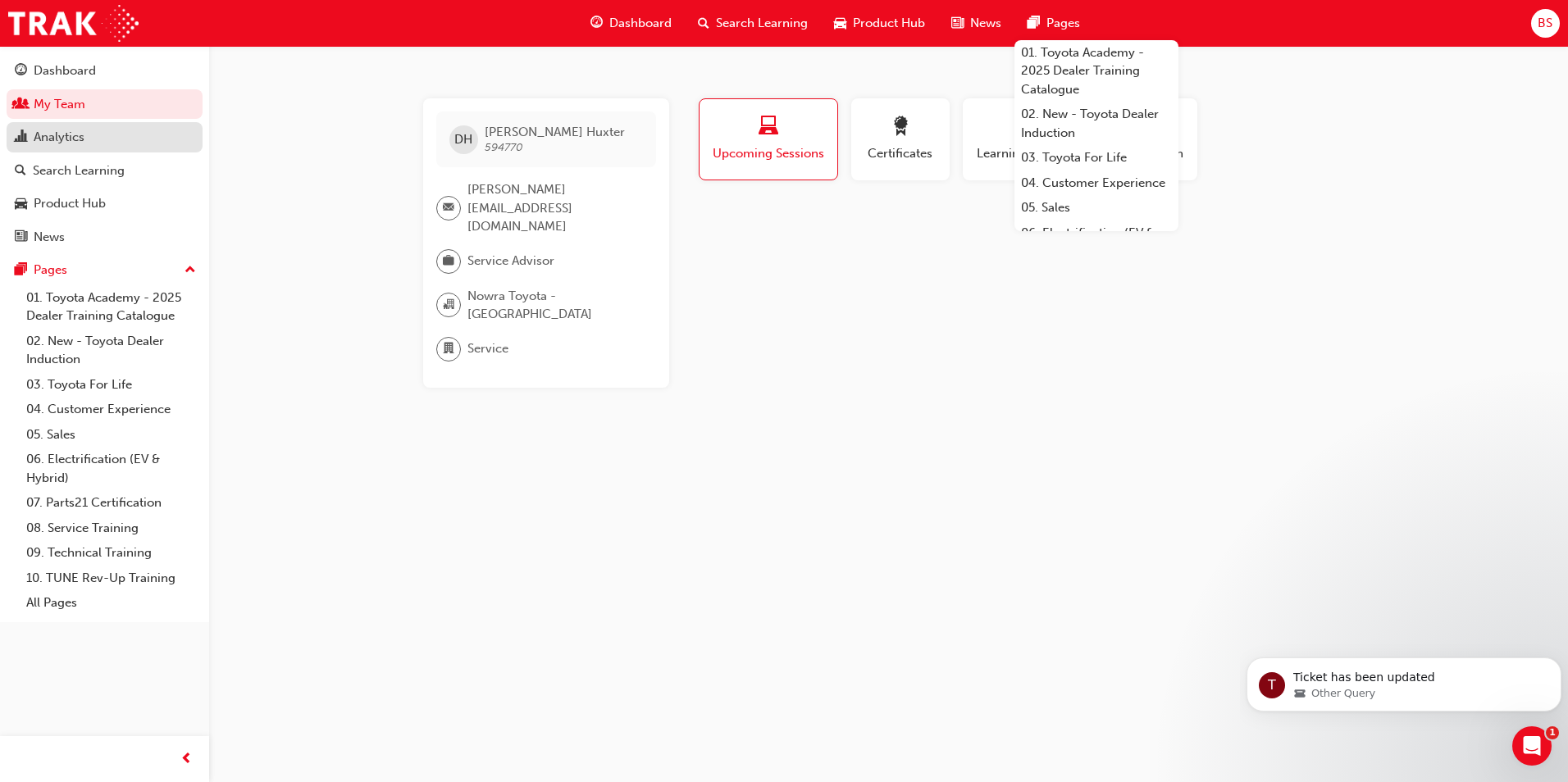
click at [69, 131] on div "Analytics" at bounding box center [58, 137] width 51 height 19
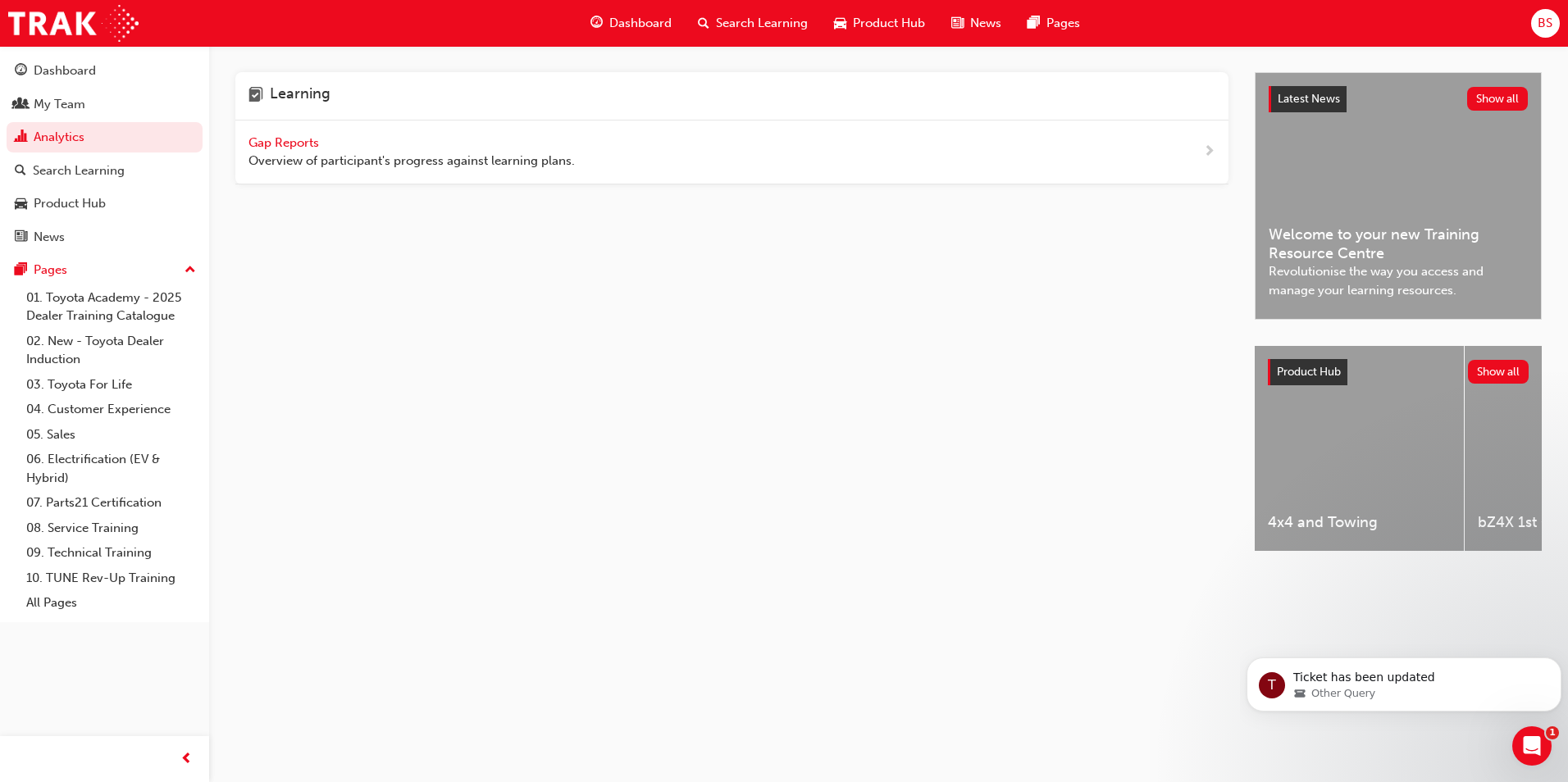
click at [299, 140] on span "Gap Reports" at bounding box center [285, 142] width 74 height 14
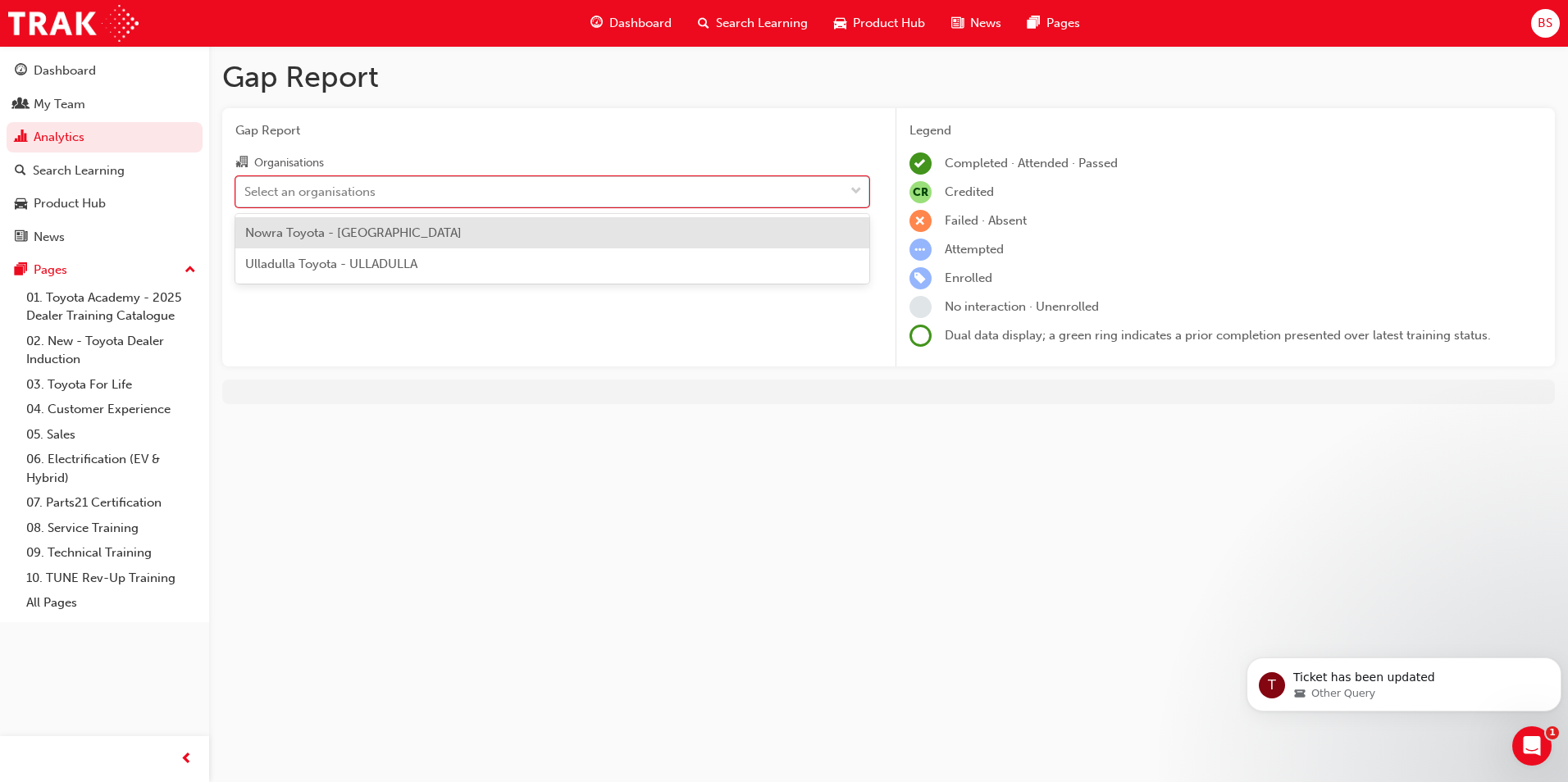
click at [392, 191] on div "Select an organisations" at bounding box center [539, 192] width 607 height 29
click at [246, 191] on input "Organisations option Nowra Toyota - SOUTH NOWRA focused, 1 of 2. 2 results avai…" at bounding box center [246, 190] width 2 height 13
click at [374, 234] on span "Nowra Toyota - [GEOGRAPHIC_DATA]" at bounding box center [353, 233] width 217 height 14
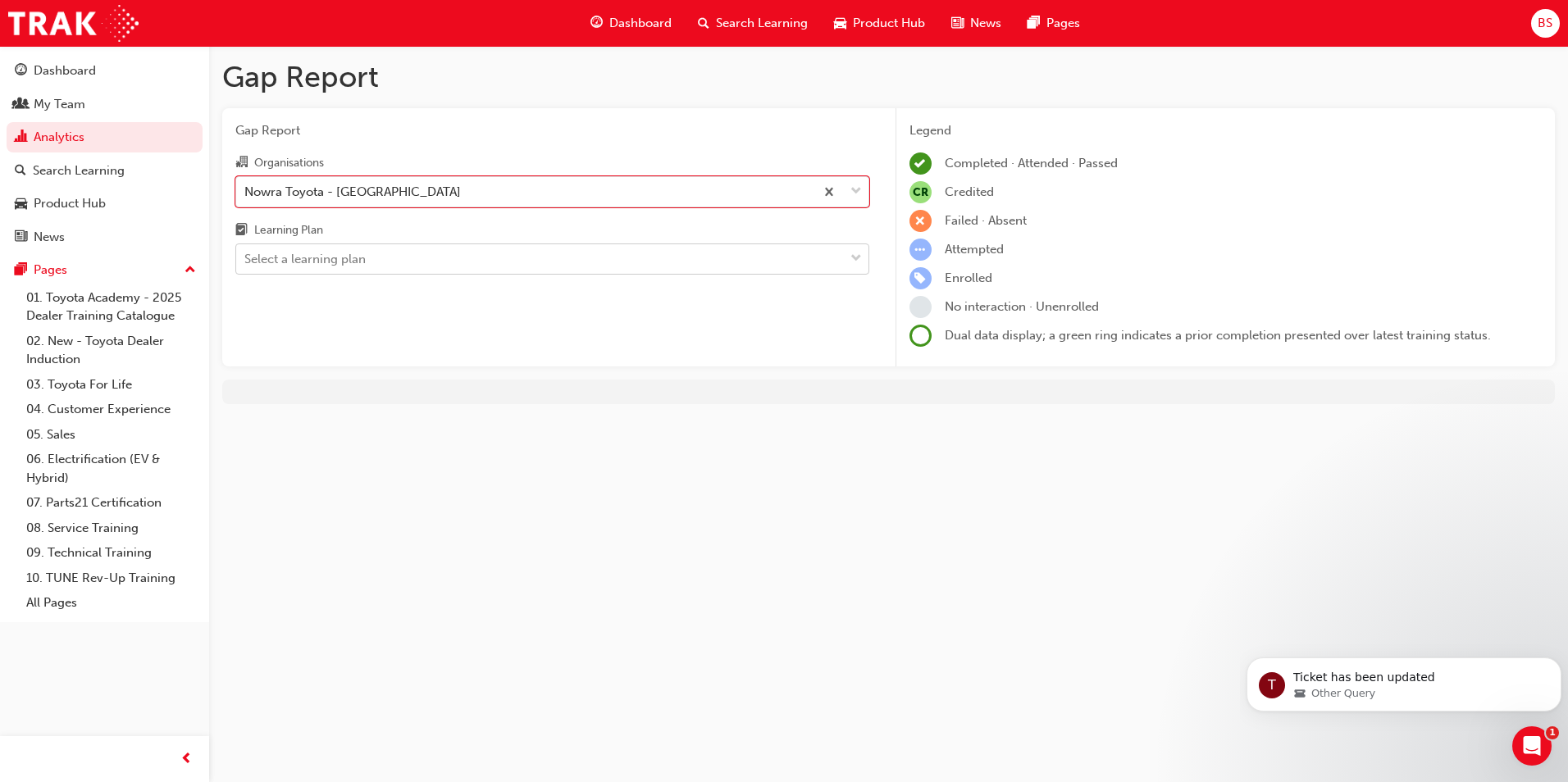
click at [369, 265] on div "Select a learning plan" at bounding box center [539, 259] width 607 height 29
click at [246, 265] on input "Learning Plan Select a learning plan" at bounding box center [246, 258] width 2 height 13
click at [340, 266] on div "Select a learning plan" at bounding box center [305, 259] width 121 height 19
click at [246, 265] on input "Learning Plan Select a learning plan" at bounding box center [246, 258] width 2 height 13
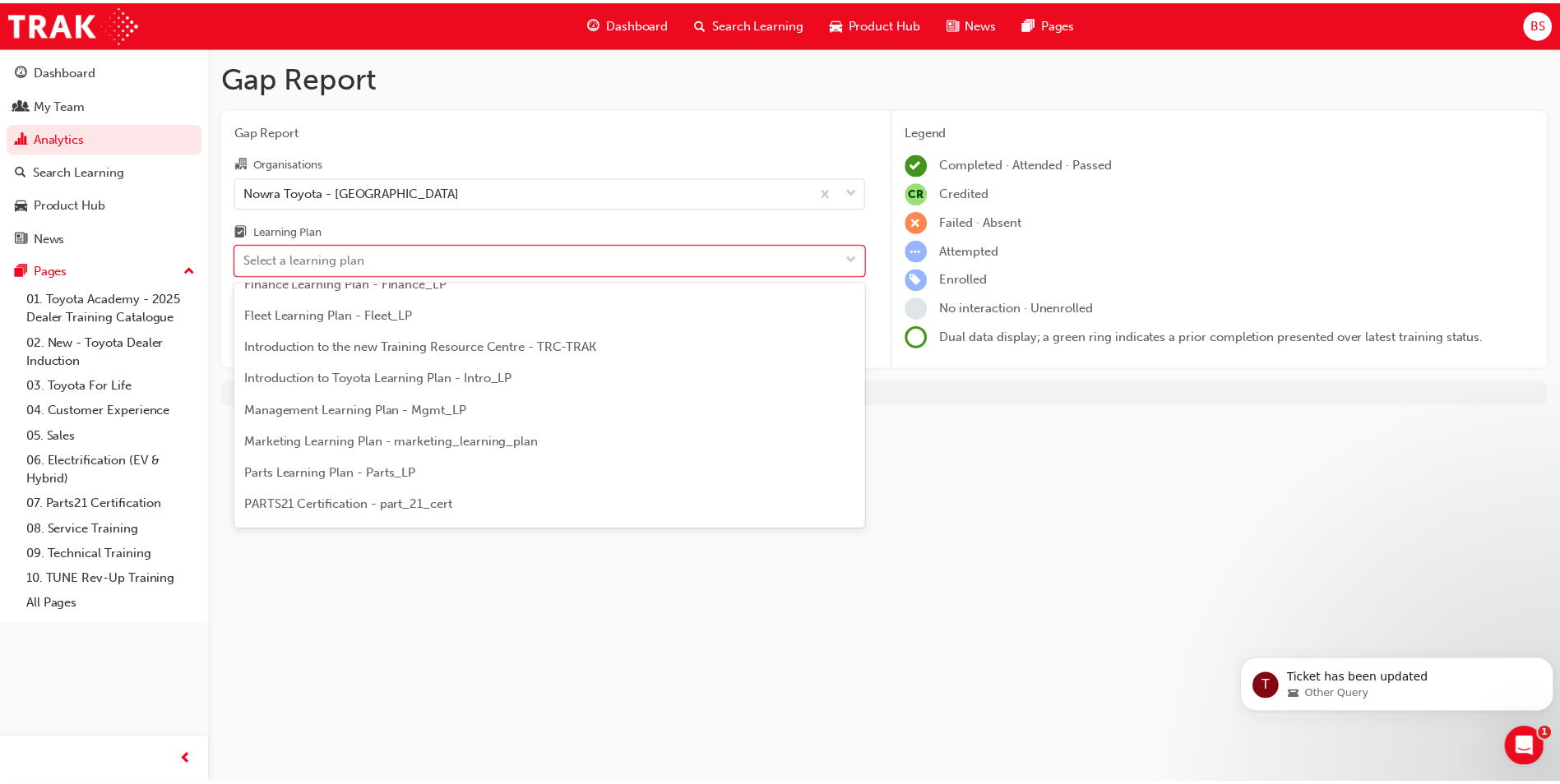
scroll to position [329, 0]
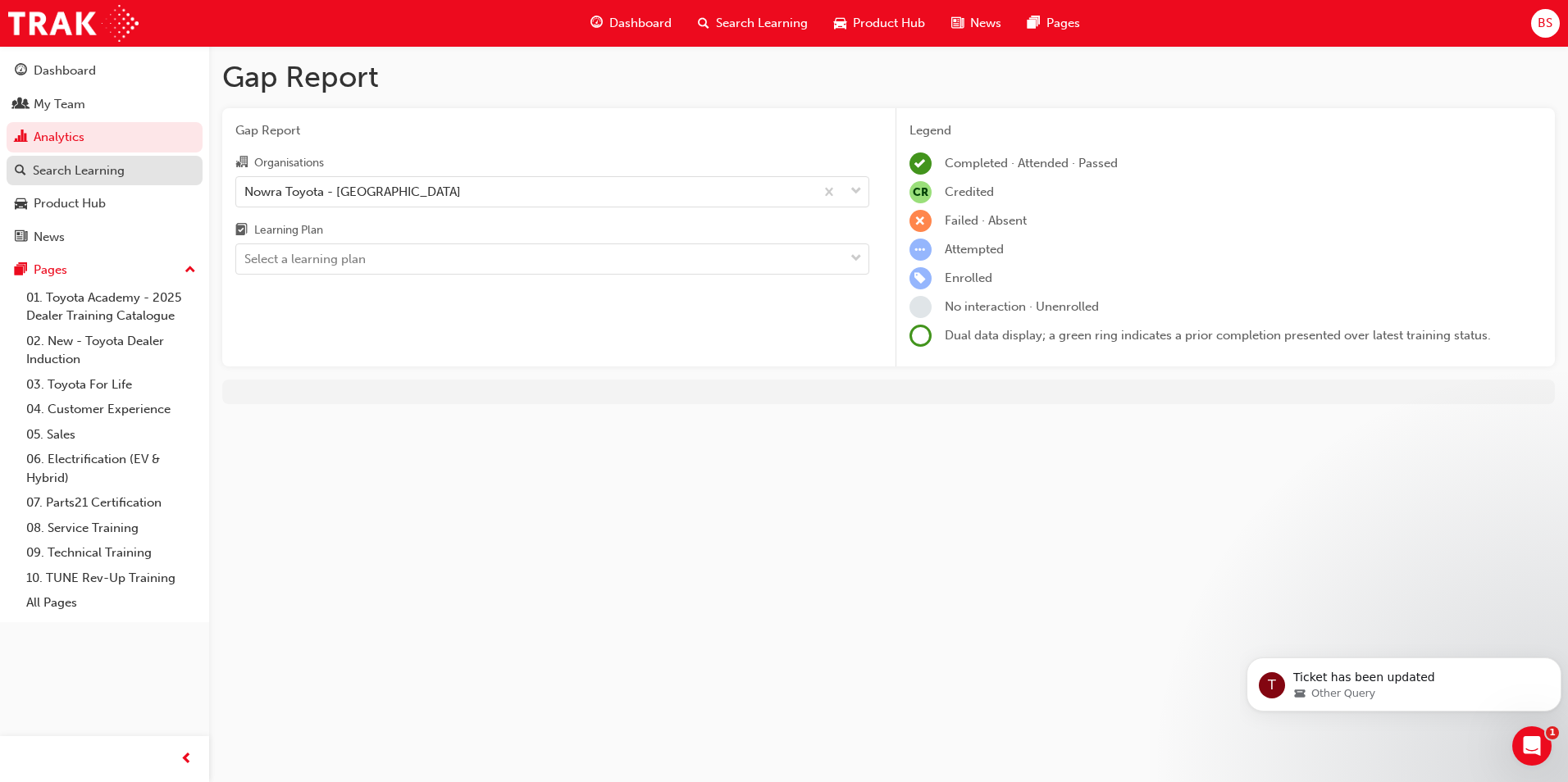
drag, startPoint x: 50, startPoint y: 164, endPoint x: 69, endPoint y: 171, distance: 20.2
click at [50, 164] on div "Search Learning" at bounding box center [78, 171] width 92 height 19
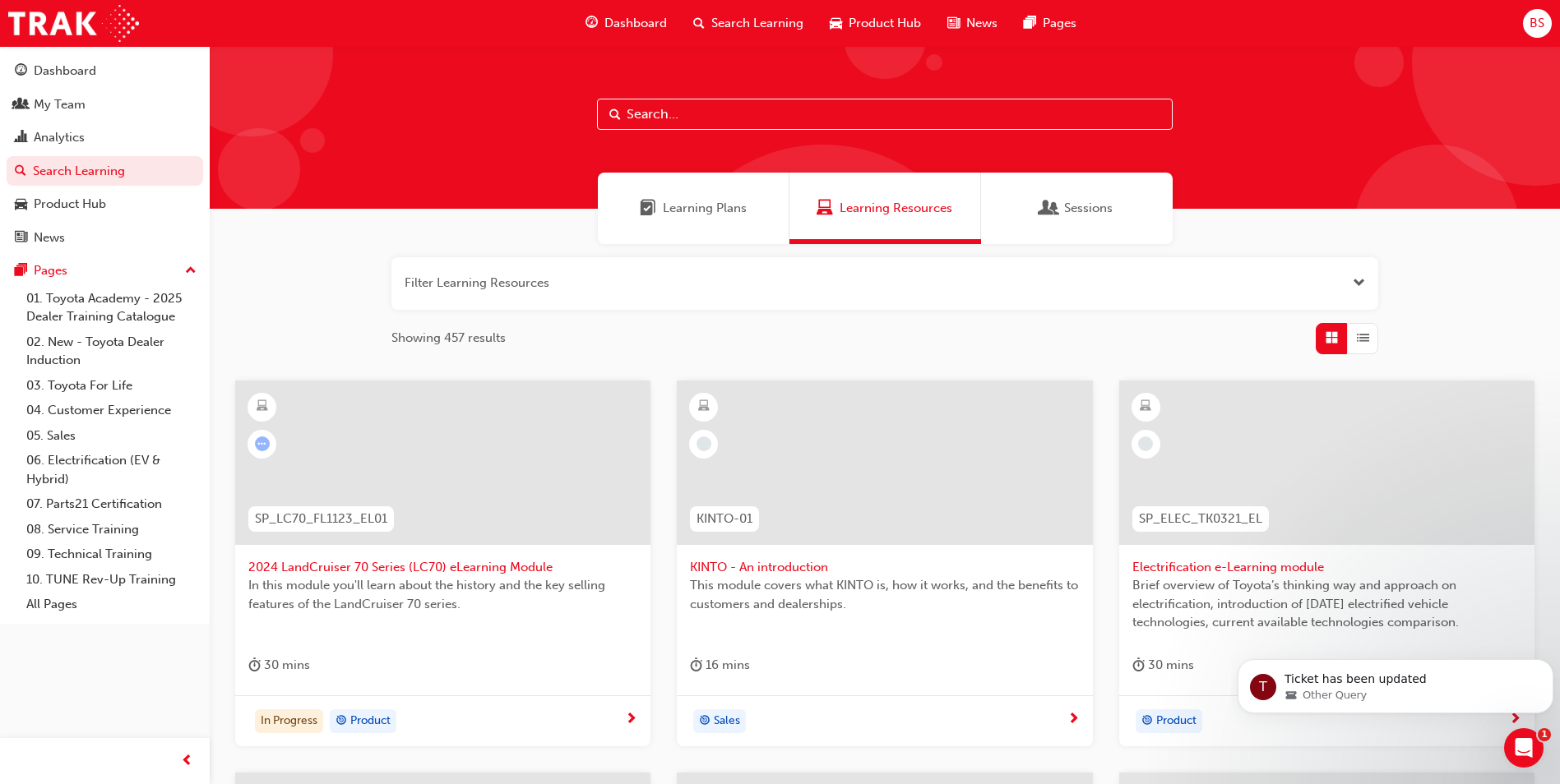
click at [532, 278] on button "button" at bounding box center [885, 283] width 987 height 52
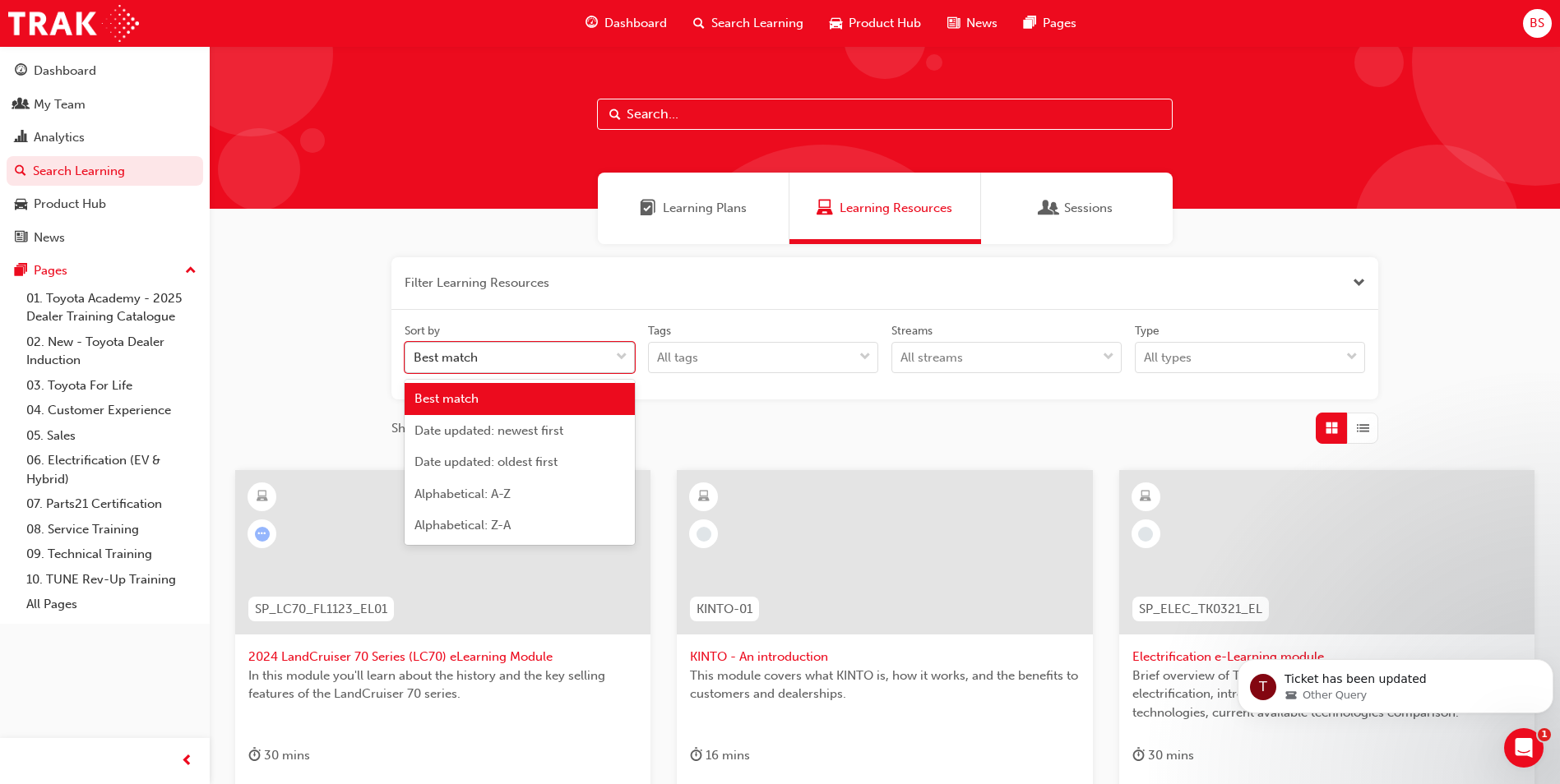
click at [538, 362] on div "Best match" at bounding box center [507, 358] width 204 height 29
click at [415, 362] on input "Sort by option Best match focused, 1 of 5. 5 results available. Use Up and Down…" at bounding box center [414, 356] width 2 height 14
click at [511, 525] on span "Alphabetical: Z-A" at bounding box center [462, 525] width 97 height 14
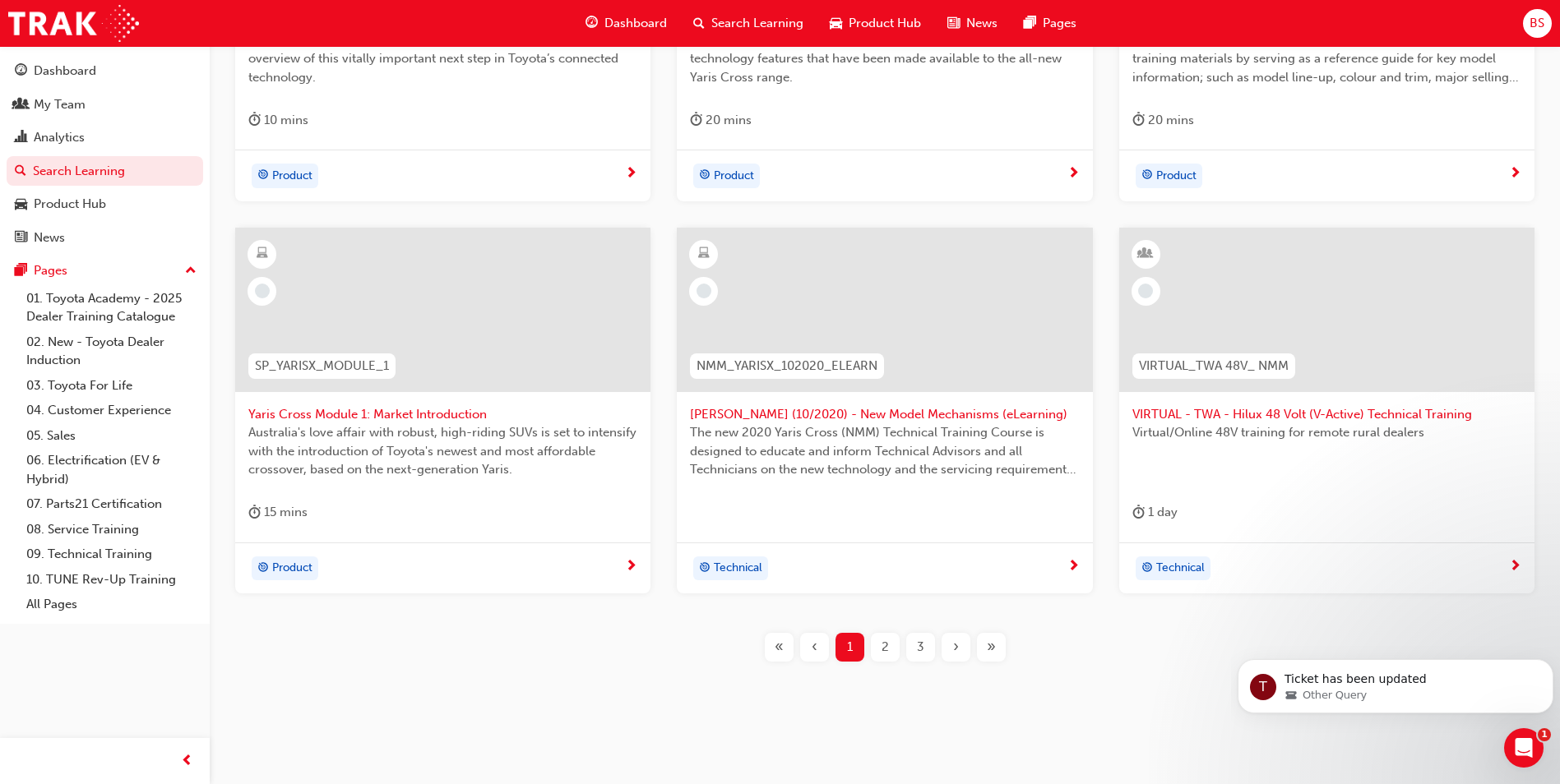
scroll to position [646, 0]
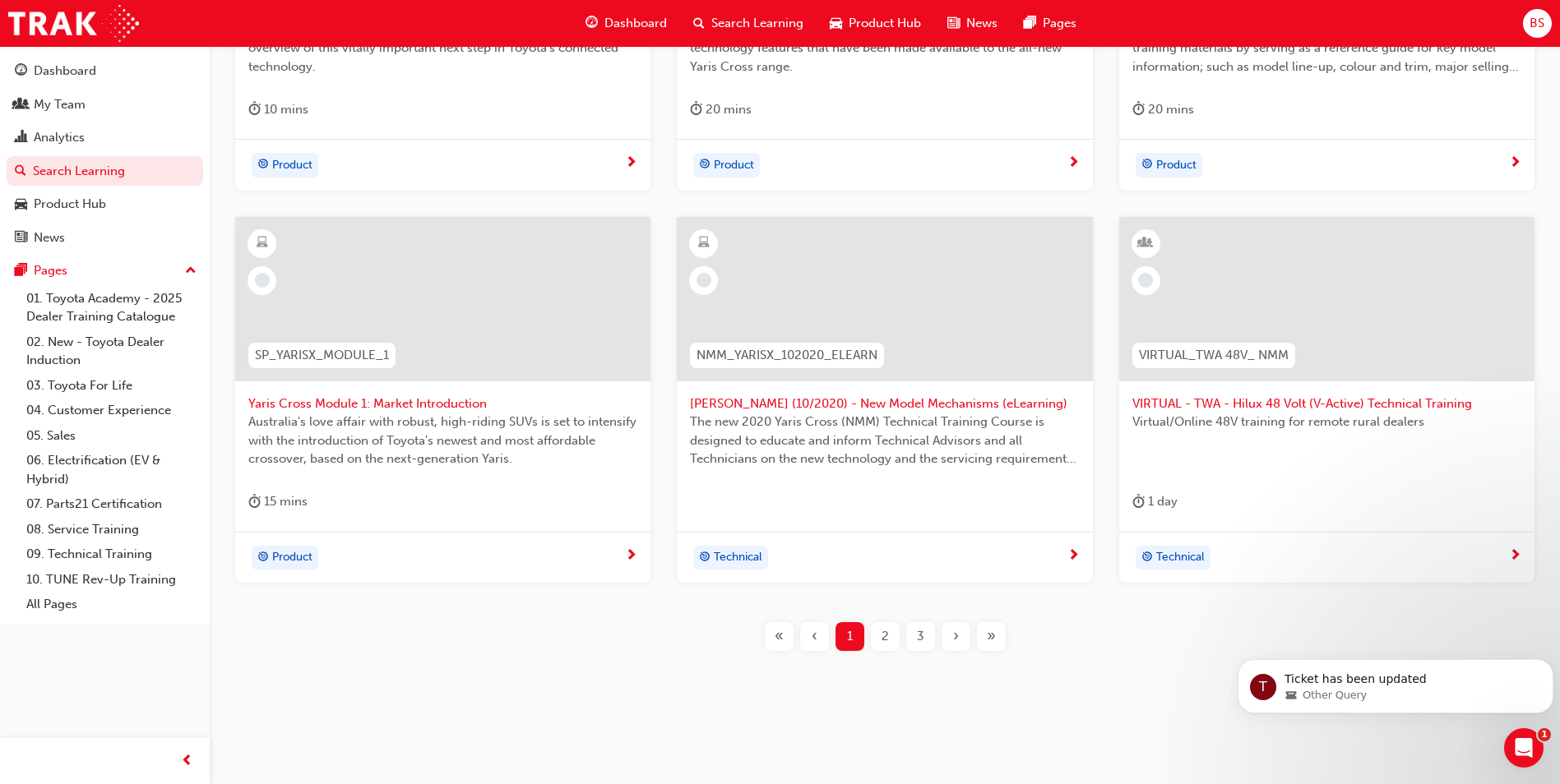
click at [884, 635] on span "2" at bounding box center [885, 636] width 7 height 19
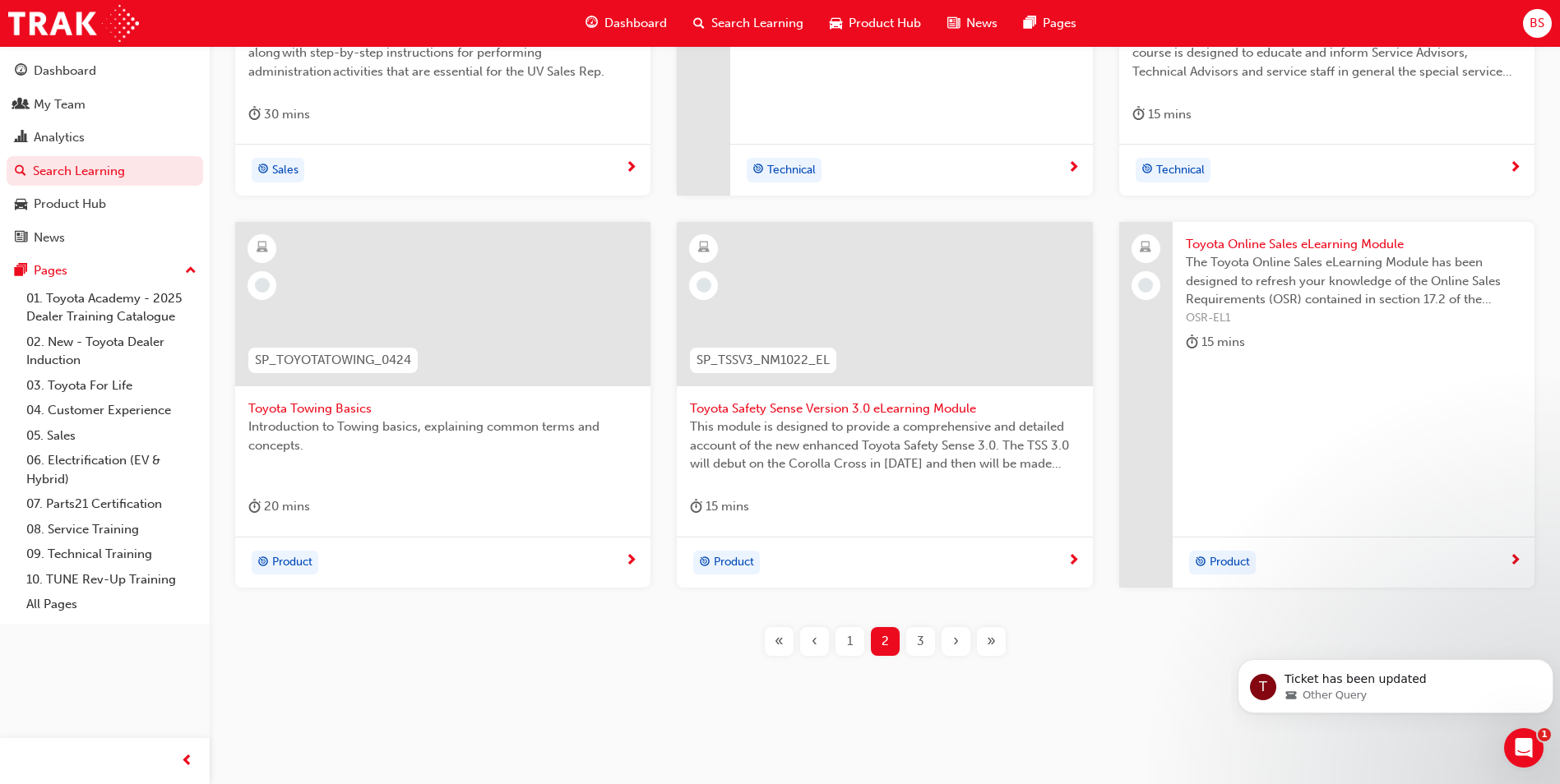
scroll to position [646, 0]
click at [932, 632] on div "3" at bounding box center [920, 637] width 29 height 29
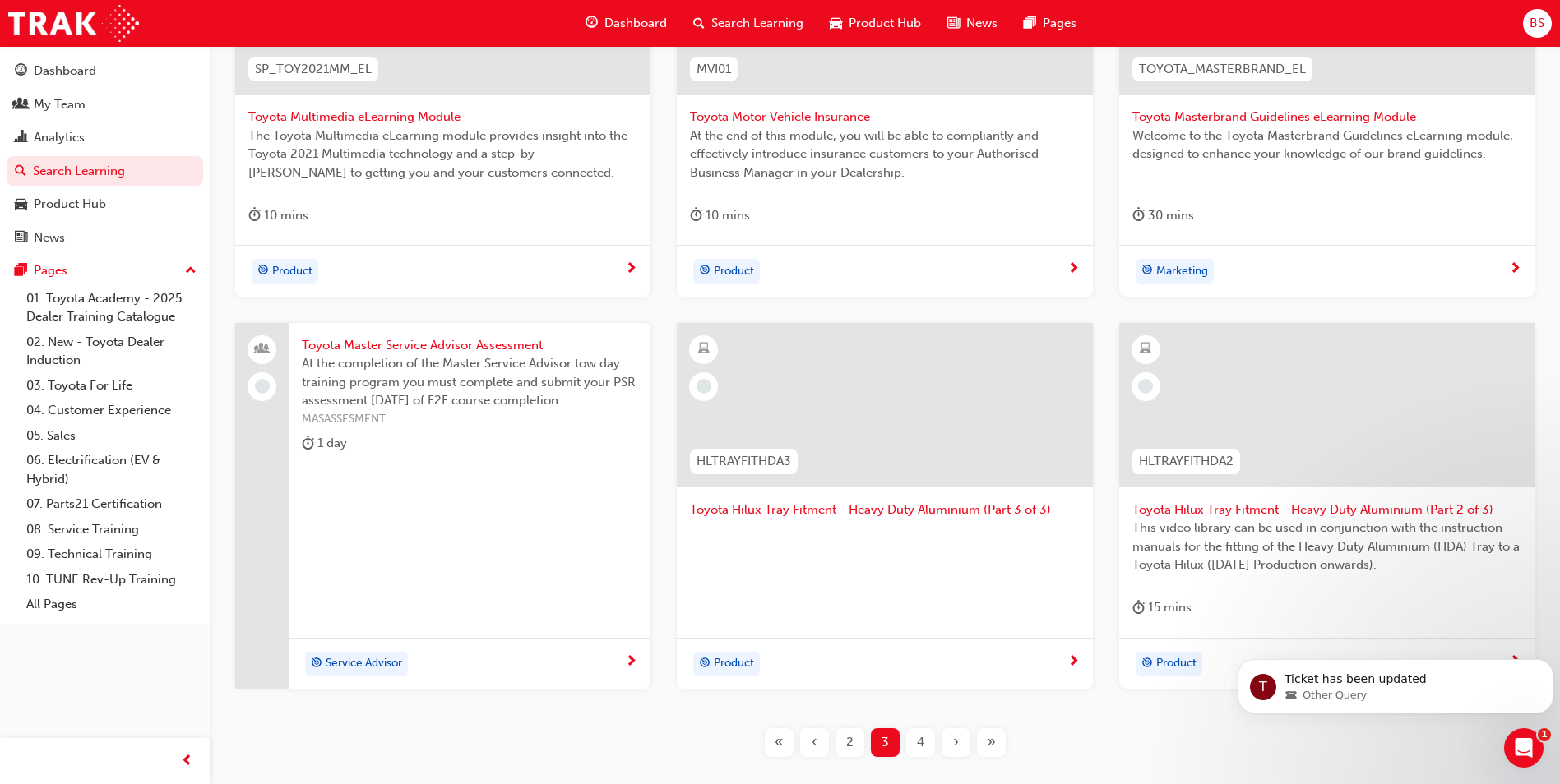
scroll to position [646, 0]
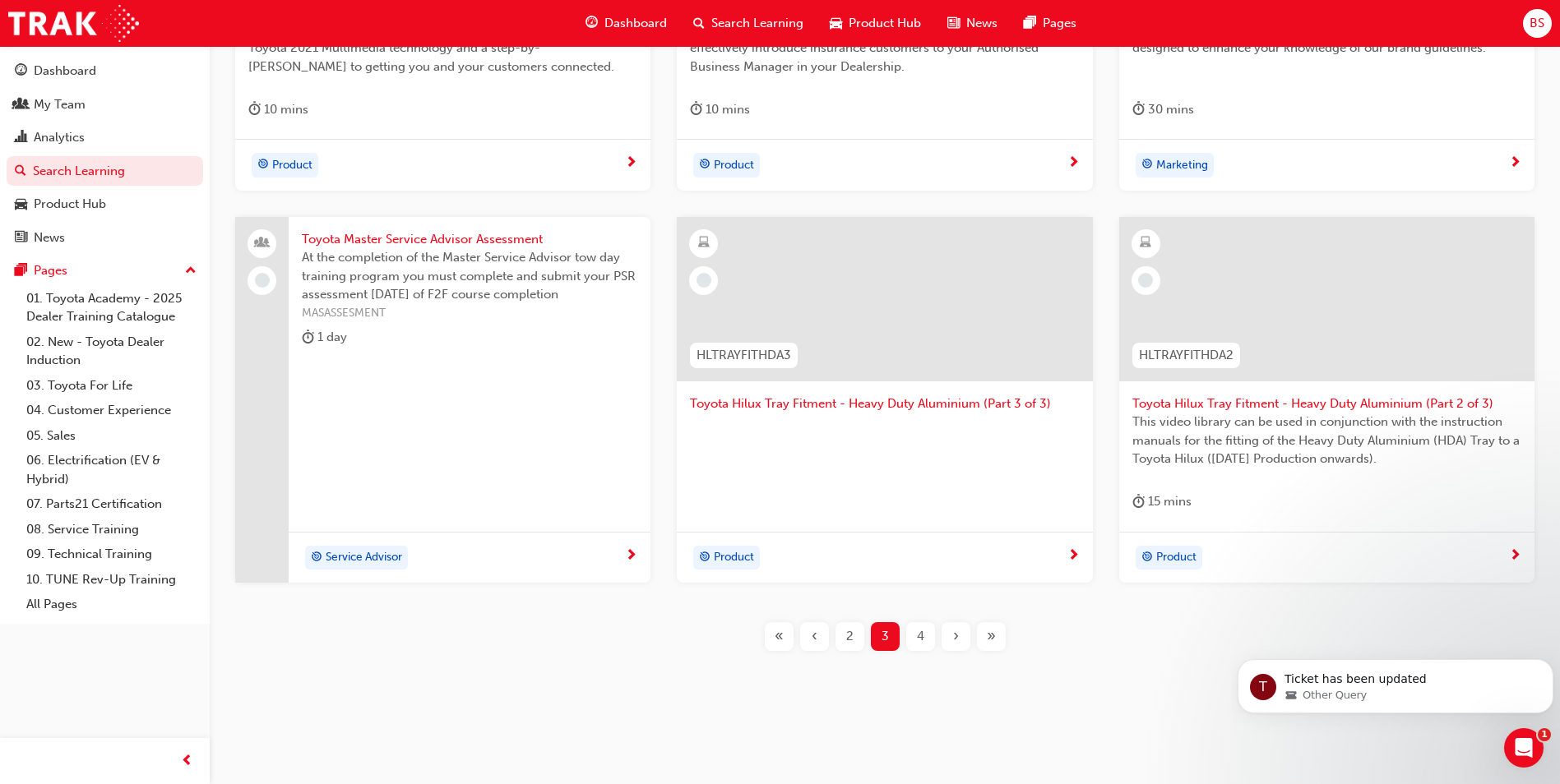
click at [919, 637] on span "4" at bounding box center [920, 636] width 7 height 19
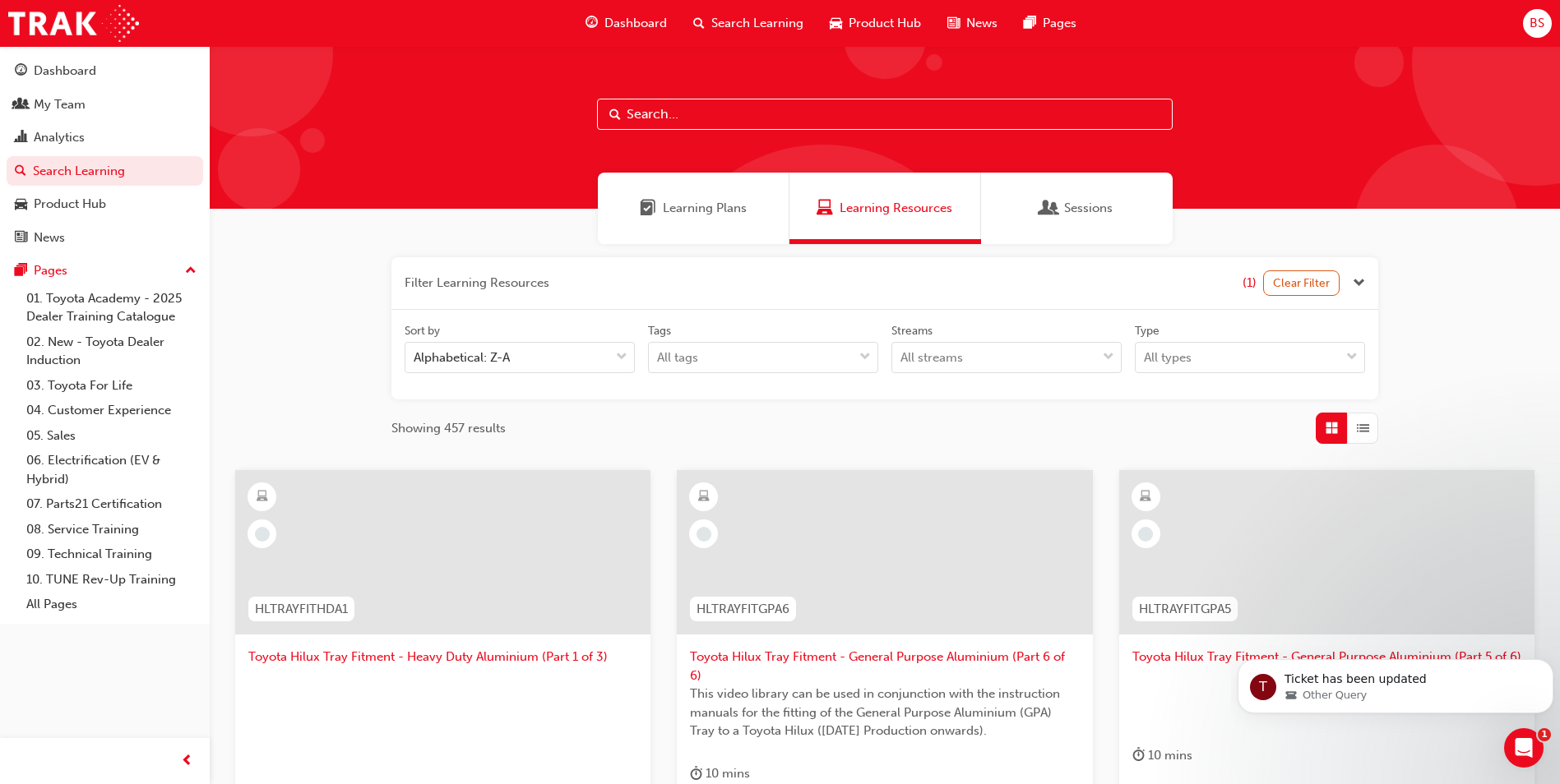
click at [713, 214] on span "Learning Plans" at bounding box center [705, 208] width 84 height 19
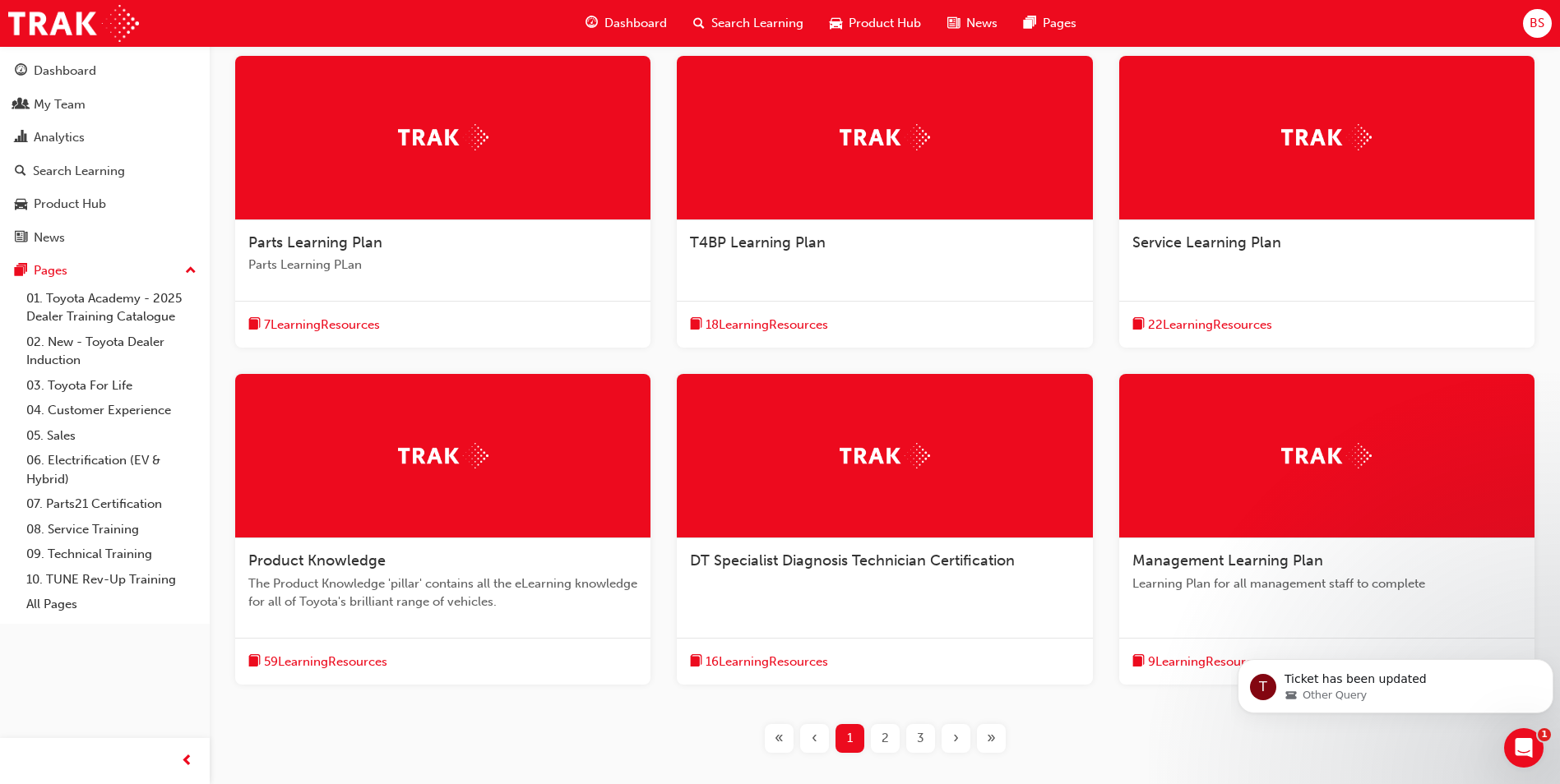
scroll to position [329, 0]
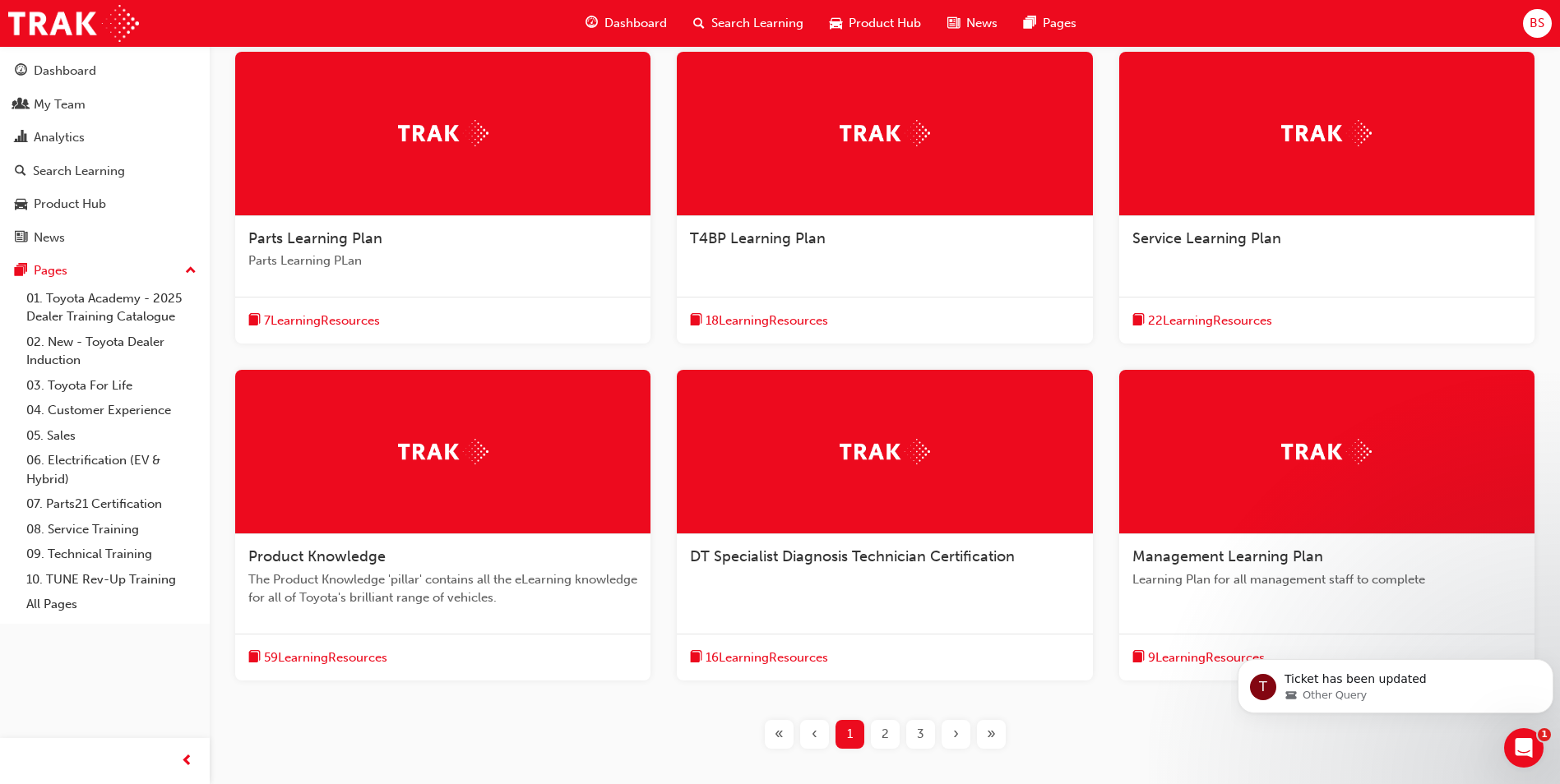
click at [890, 737] on div "2" at bounding box center [885, 734] width 29 height 29
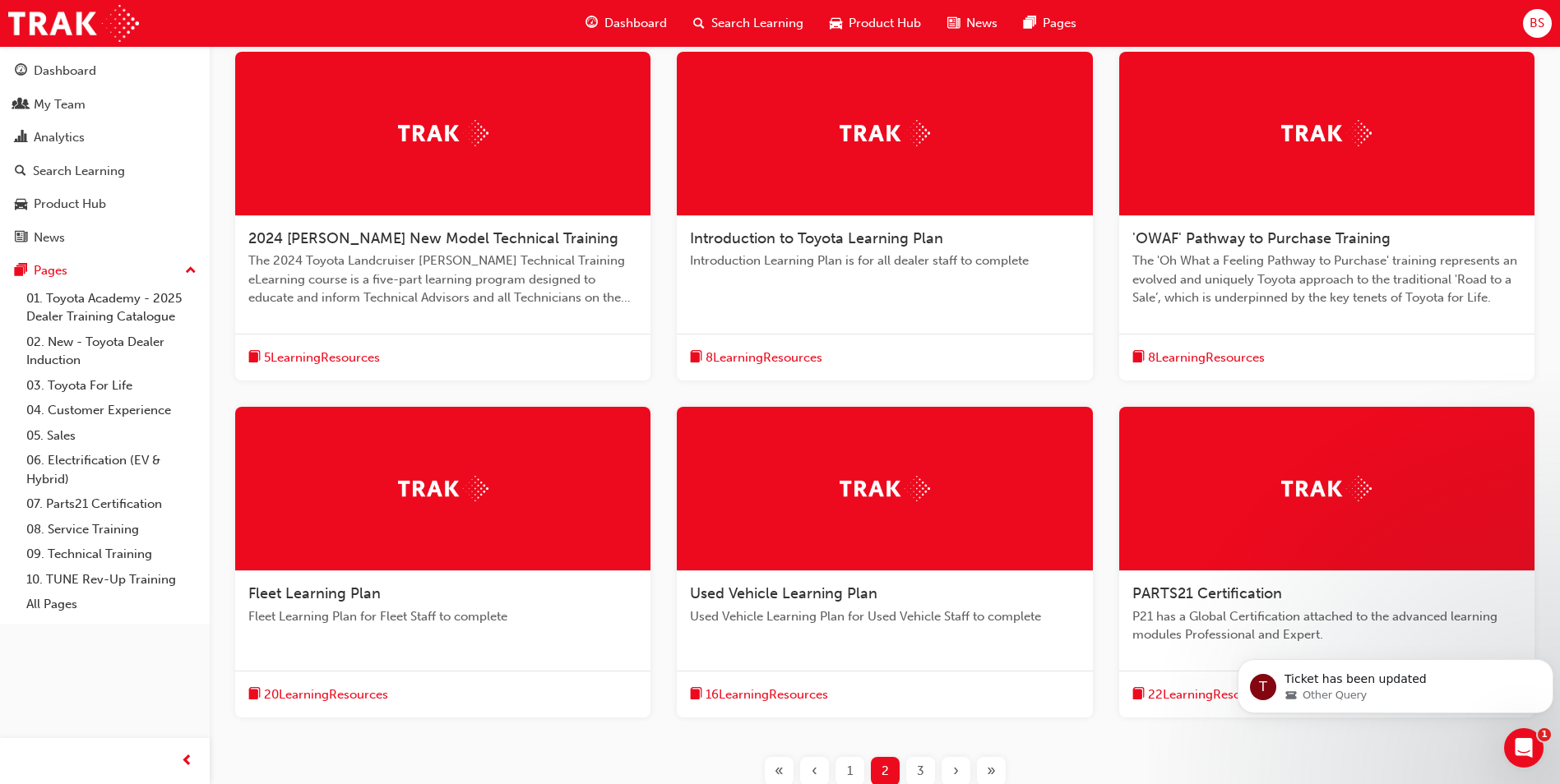
click at [923, 761] on span "3" at bounding box center [920, 771] width 7 height 19
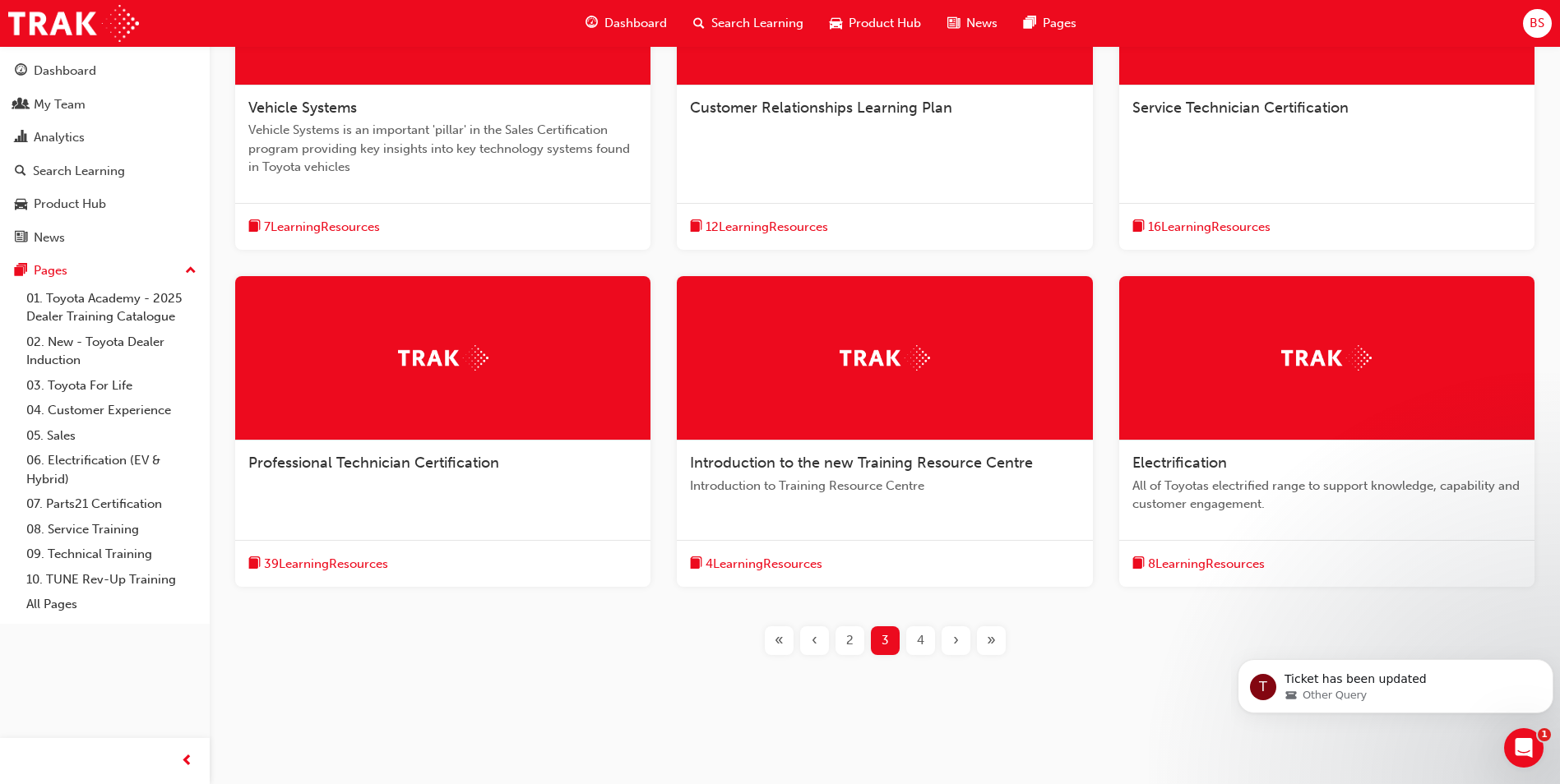
scroll to position [464, 0]
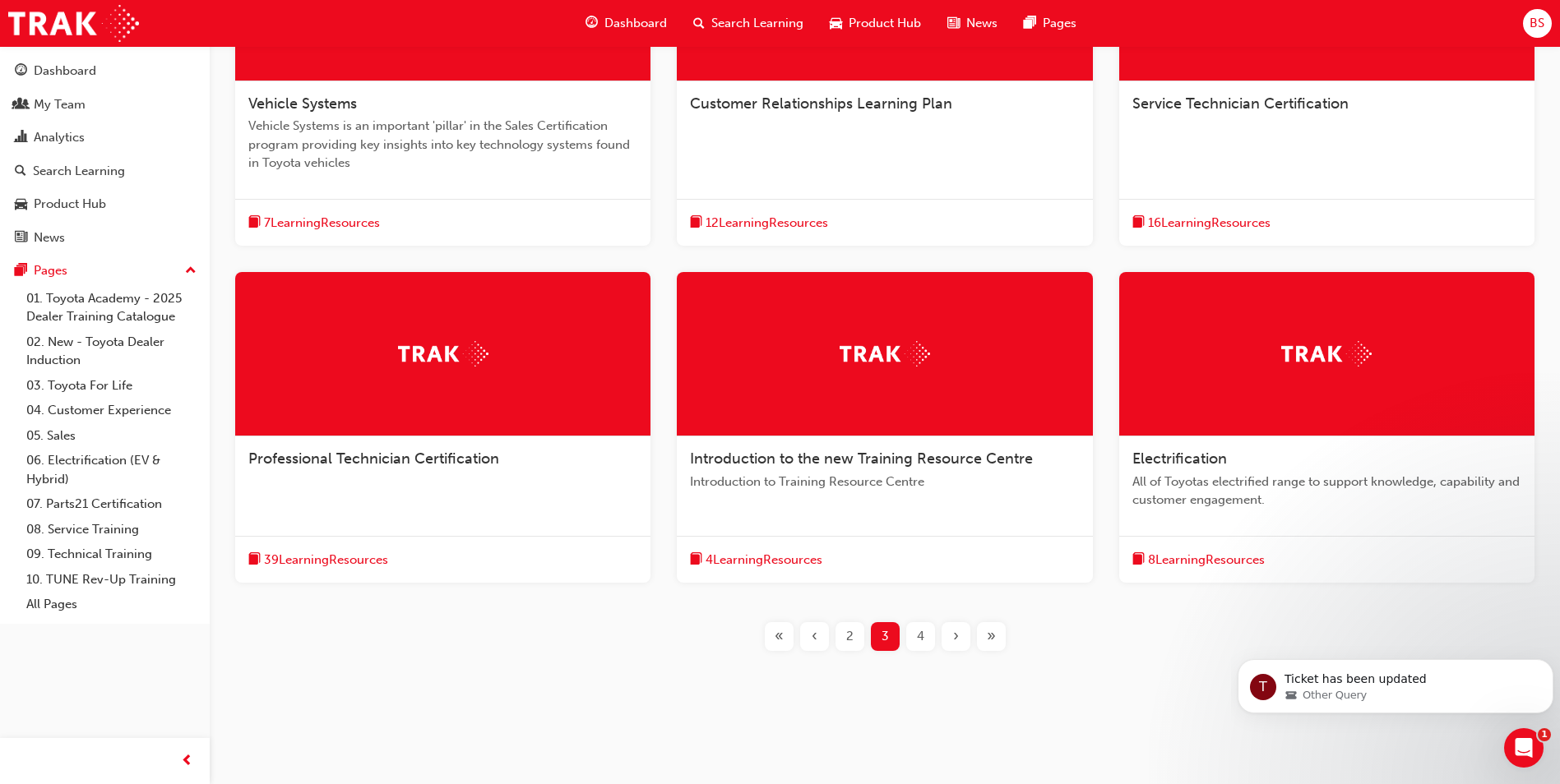
click at [915, 639] on div "4" at bounding box center [920, 637] width 29 height 29
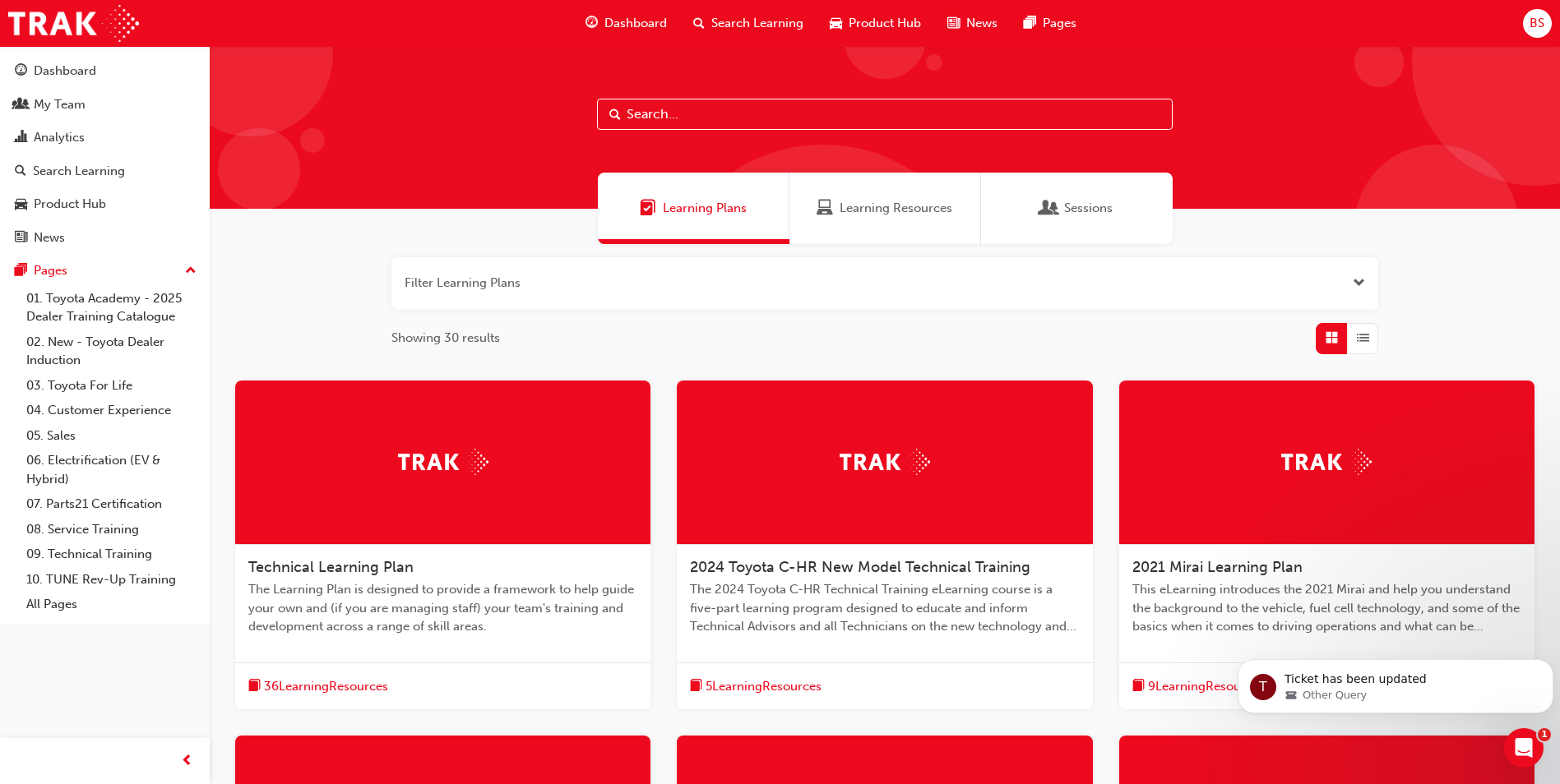
click at [709, 120] on input "text" at bounding box center [885, 114] width 576 height 32
type input "tfl"
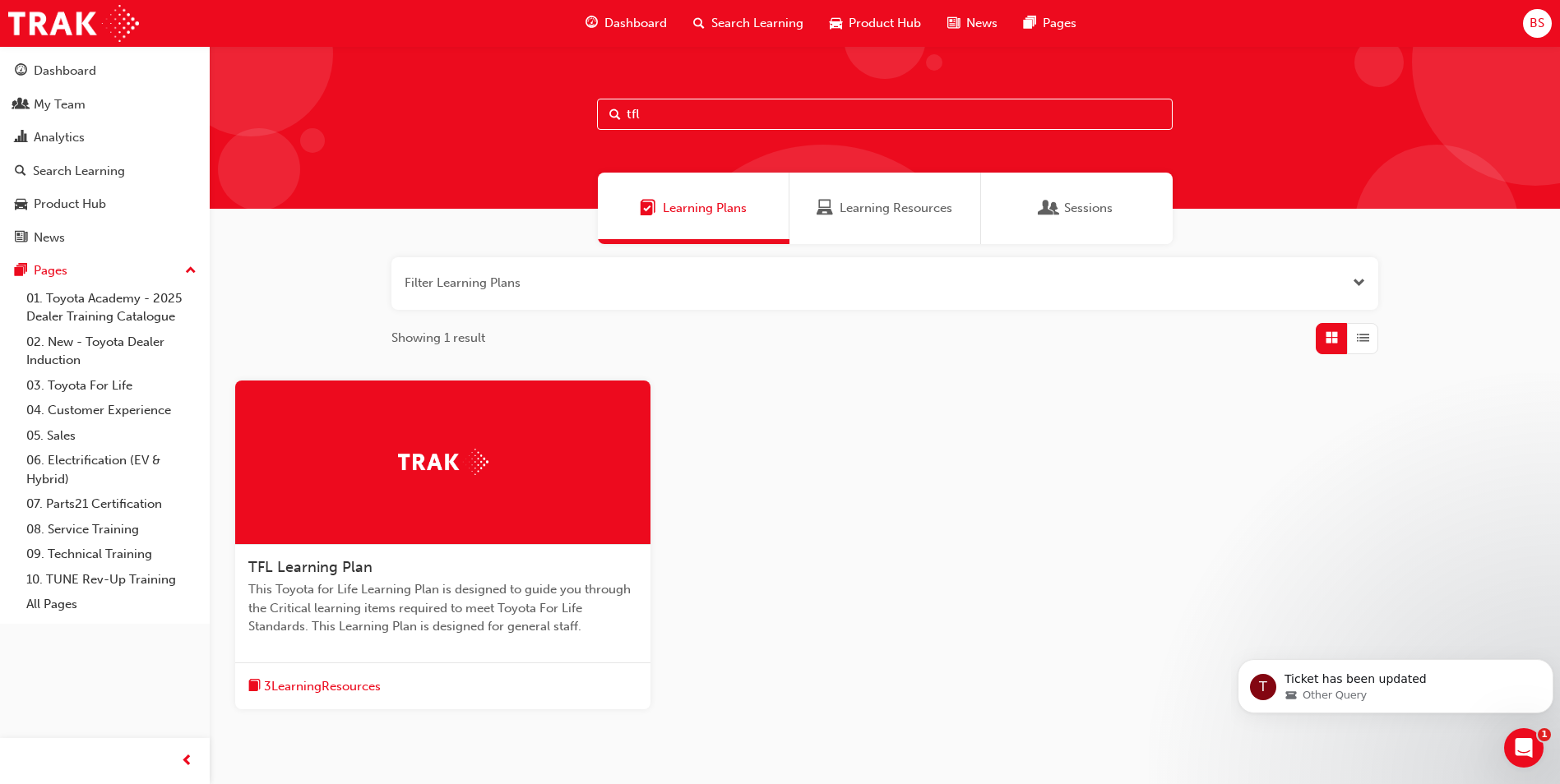
click at [350, 562] on span "TFL Learning Plan" at bounding box center [310, 567] width 125 height 18
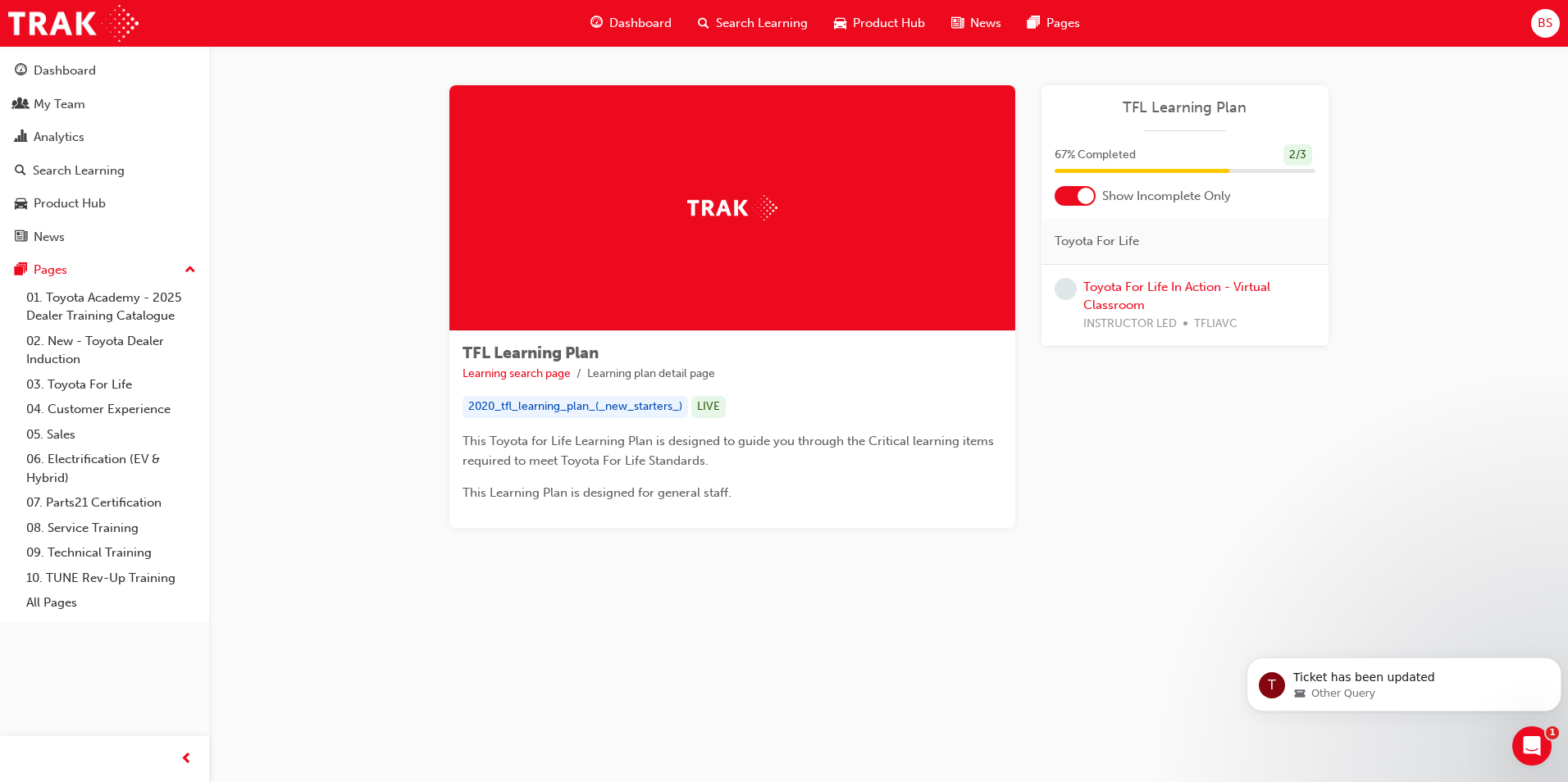
click at [557, 355] on span "TFL Learning Plan" at bounding box center [530, 353] width 136 height 19
click at [540, 373] on link "Learning search page" at bounding box center [516, 373] width 108 height 13
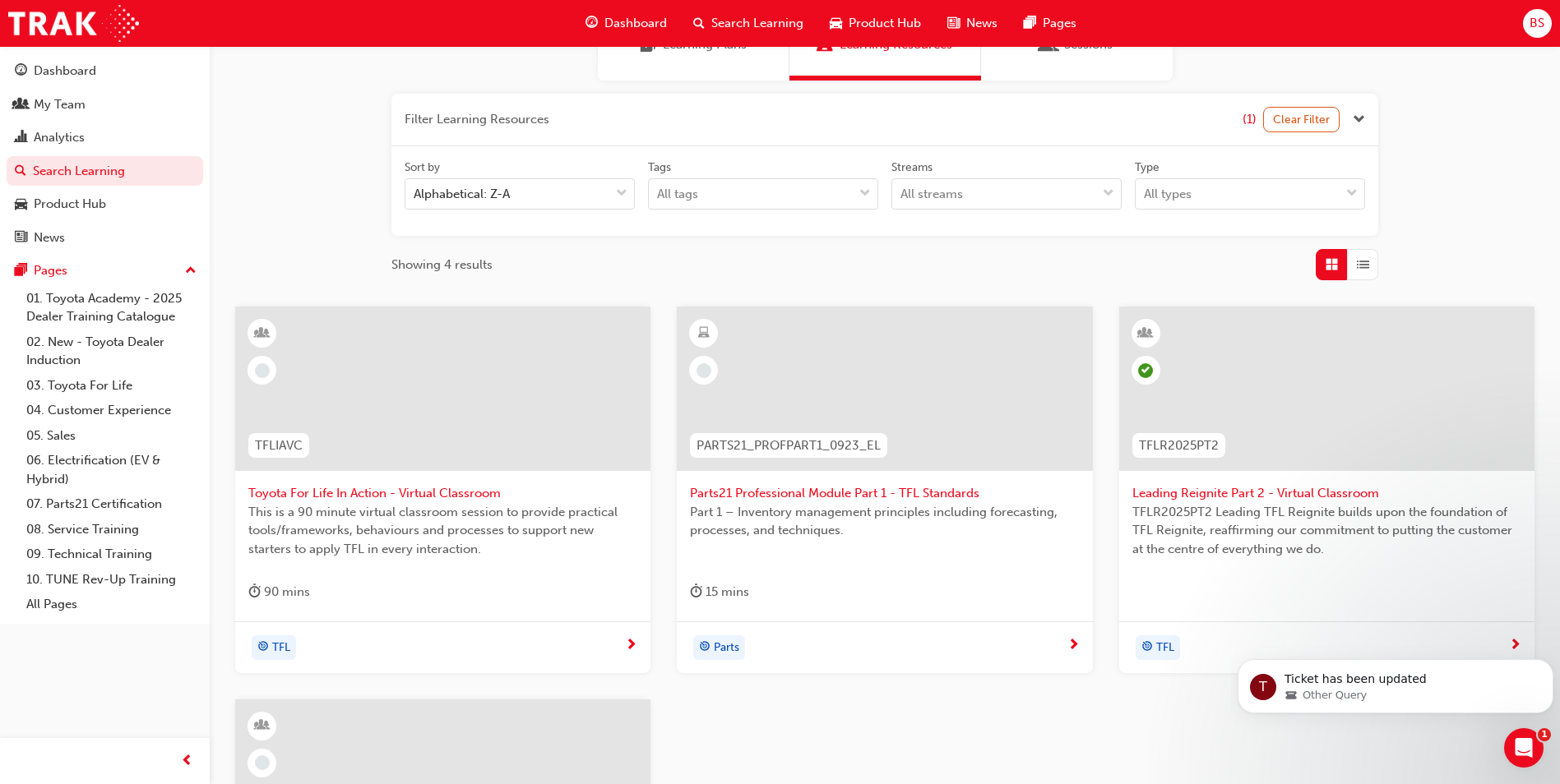
scroll to position [164, 0]
click at [348, 493] on span "Toyota For Life In Action - Virtual Classroom" at bounding box center [442, 493] width 389 height 19
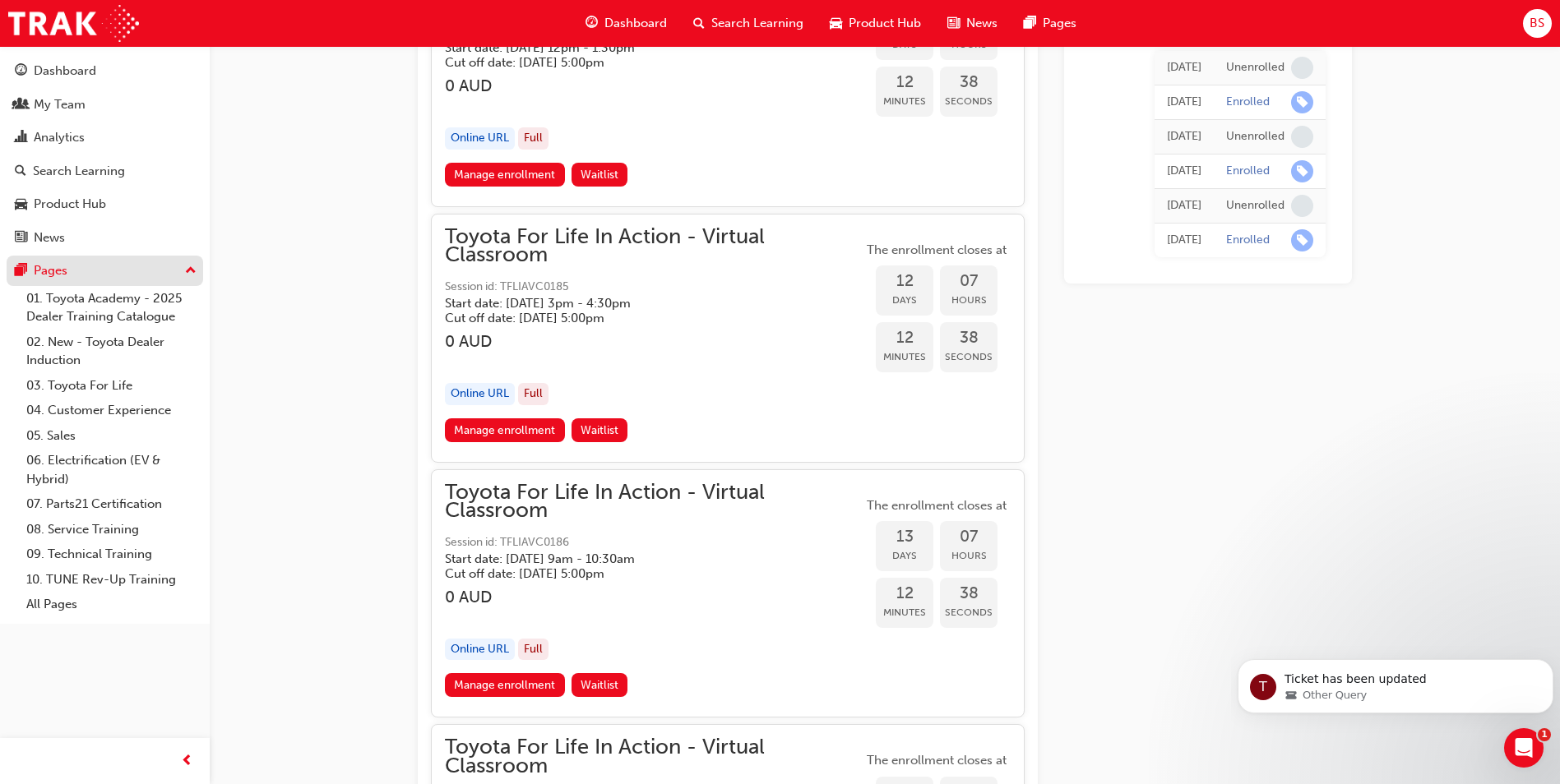
scroll to position [5666, 0]
